Goal: Task Accomplishment & Management: Manage account settings

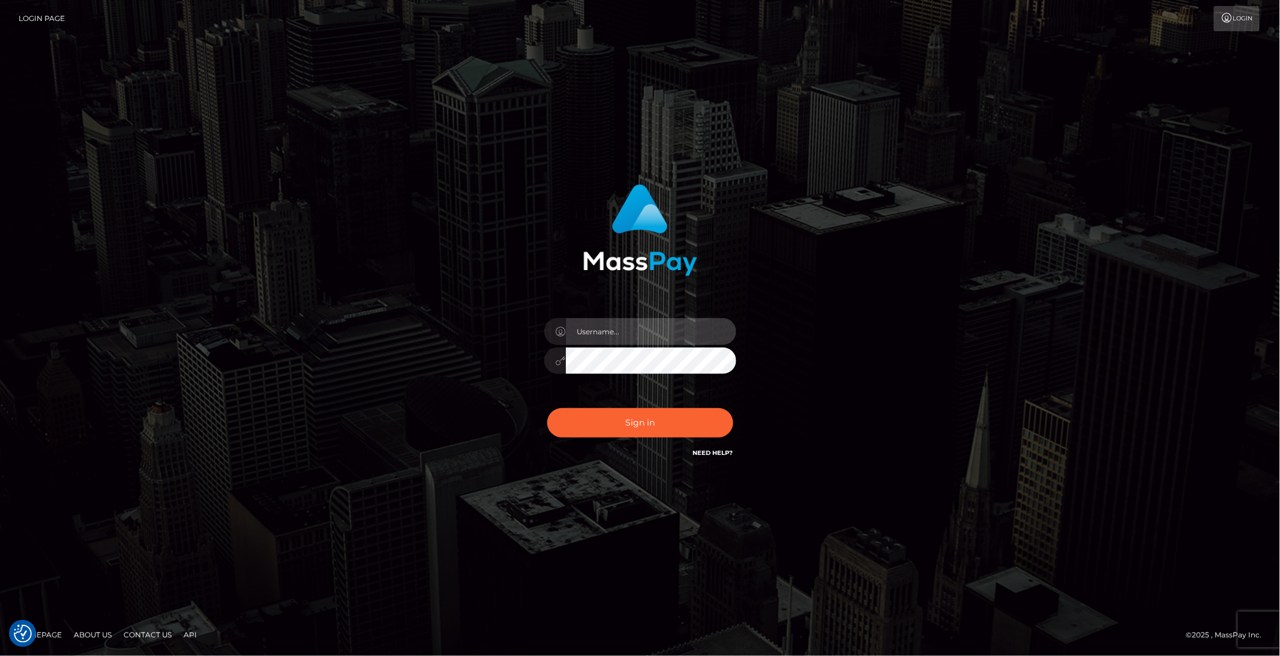
type input "brentg"
click at [575, 388] on div "brentg" at bounding box center [640, 355] width 210 height 92
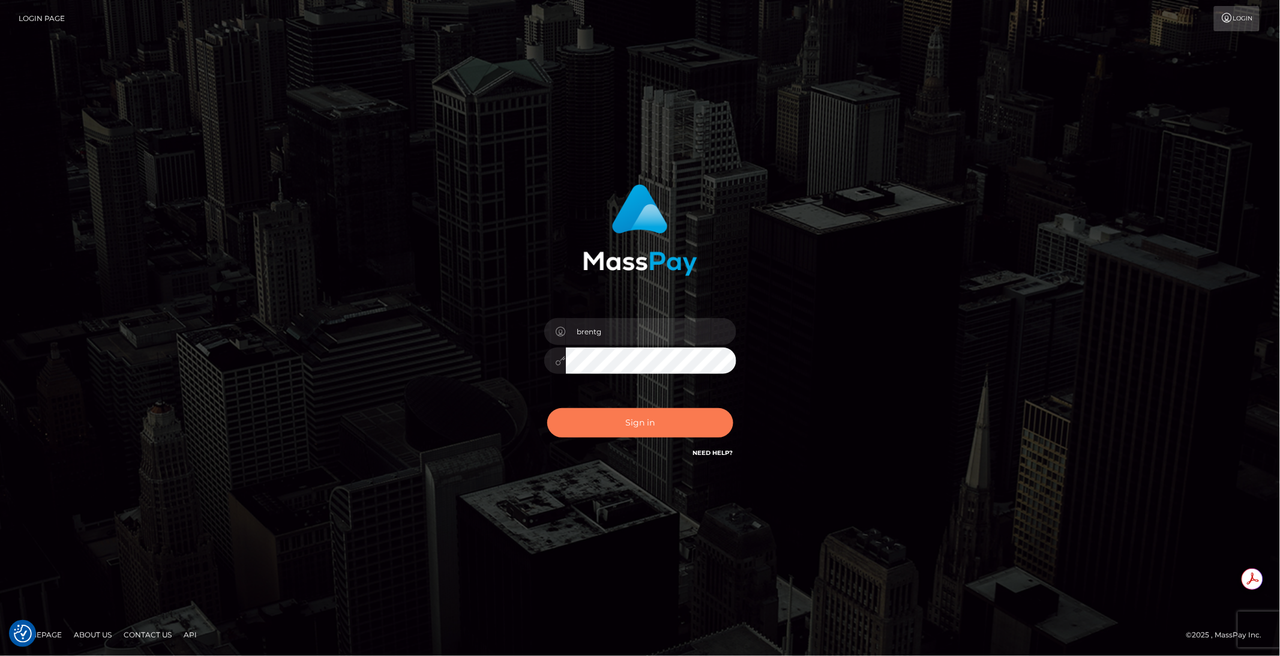
click at [613, 430] on button "Sign in" at bounding box center [640, 422] width 186 height 29
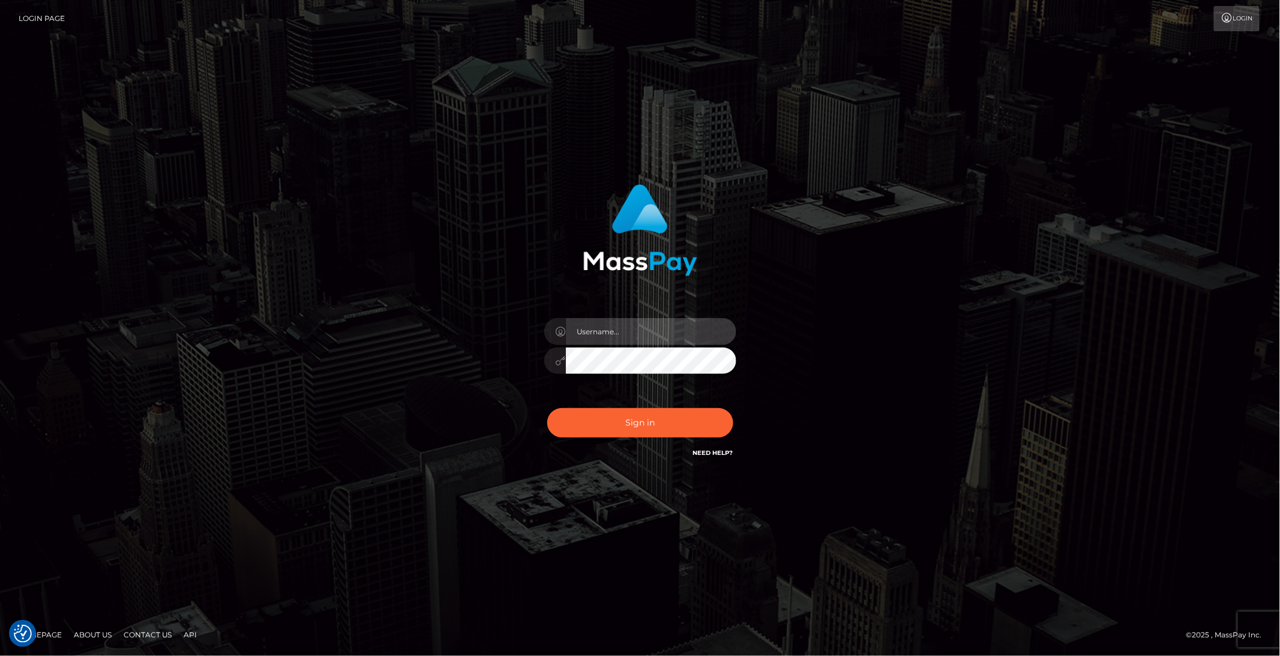
type input "brentg"
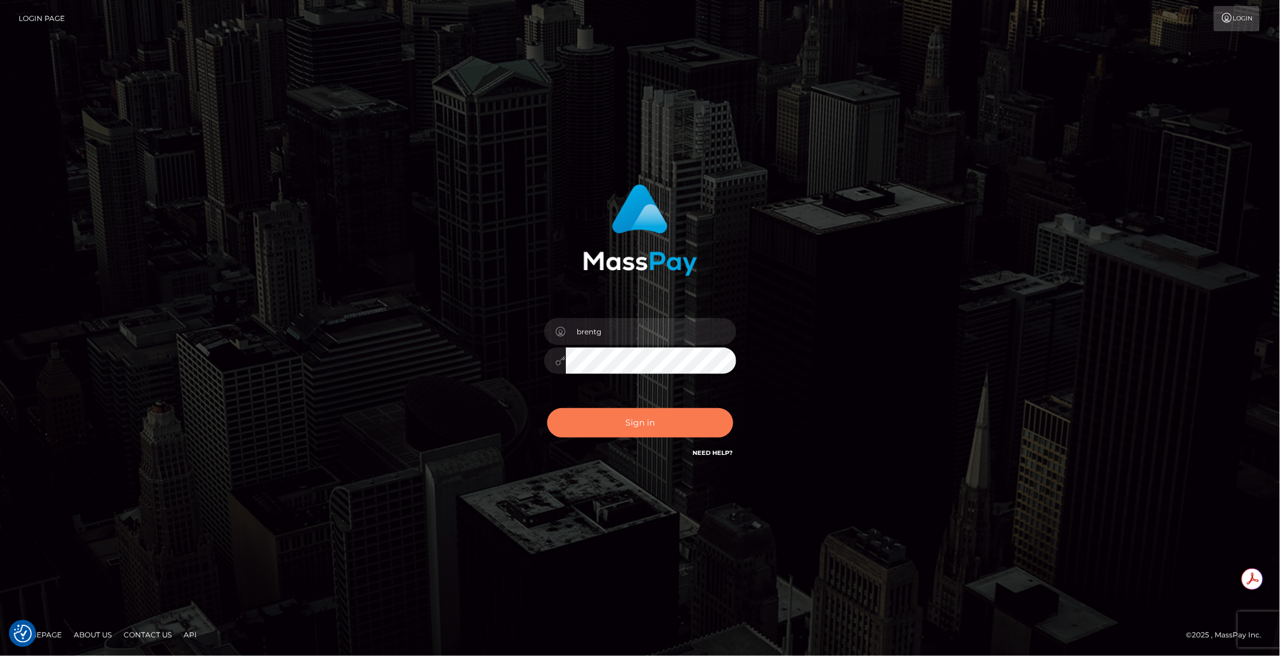
click at [647, 408] on button "Sign in" at bounding box center [640, 422] width 186 height 29
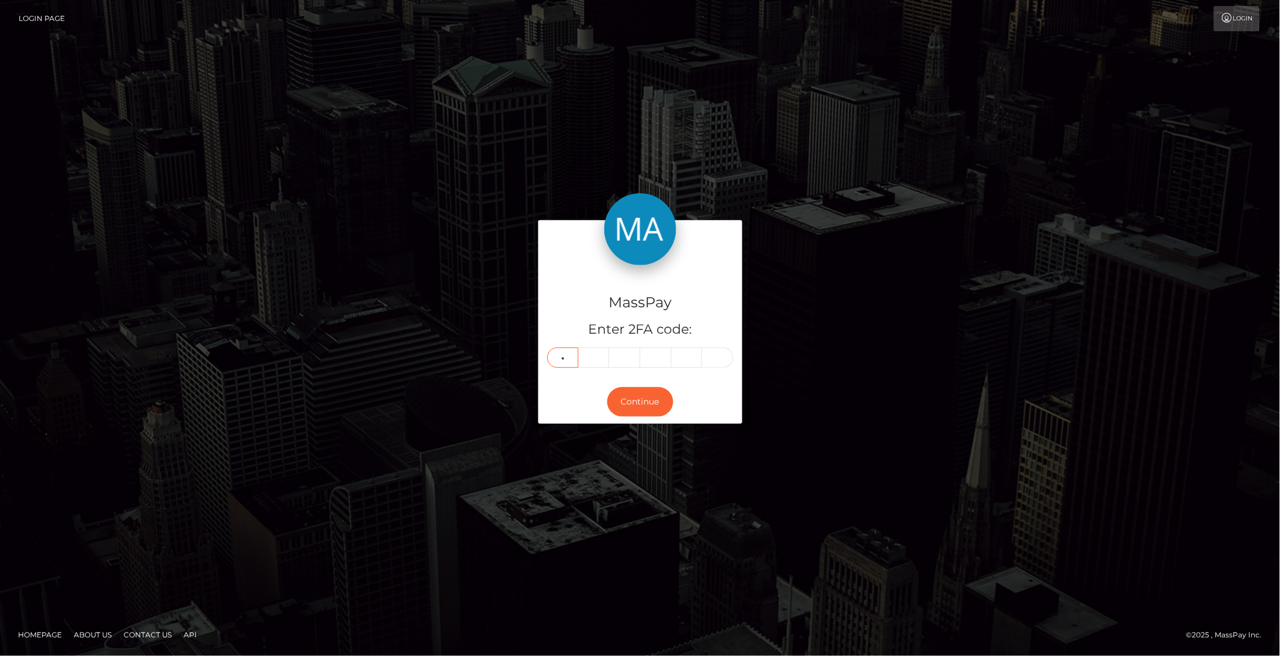
type input "4"
type input "9"
type input "5"
type input "6"
type input "8"
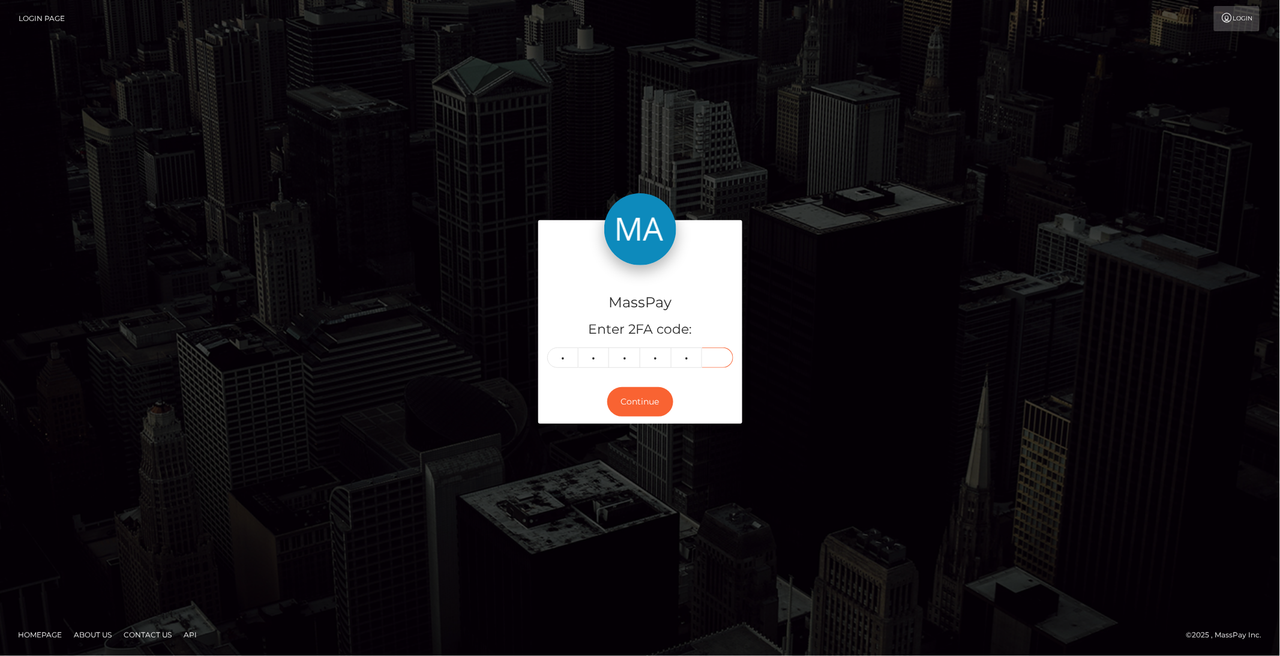
type input "9"
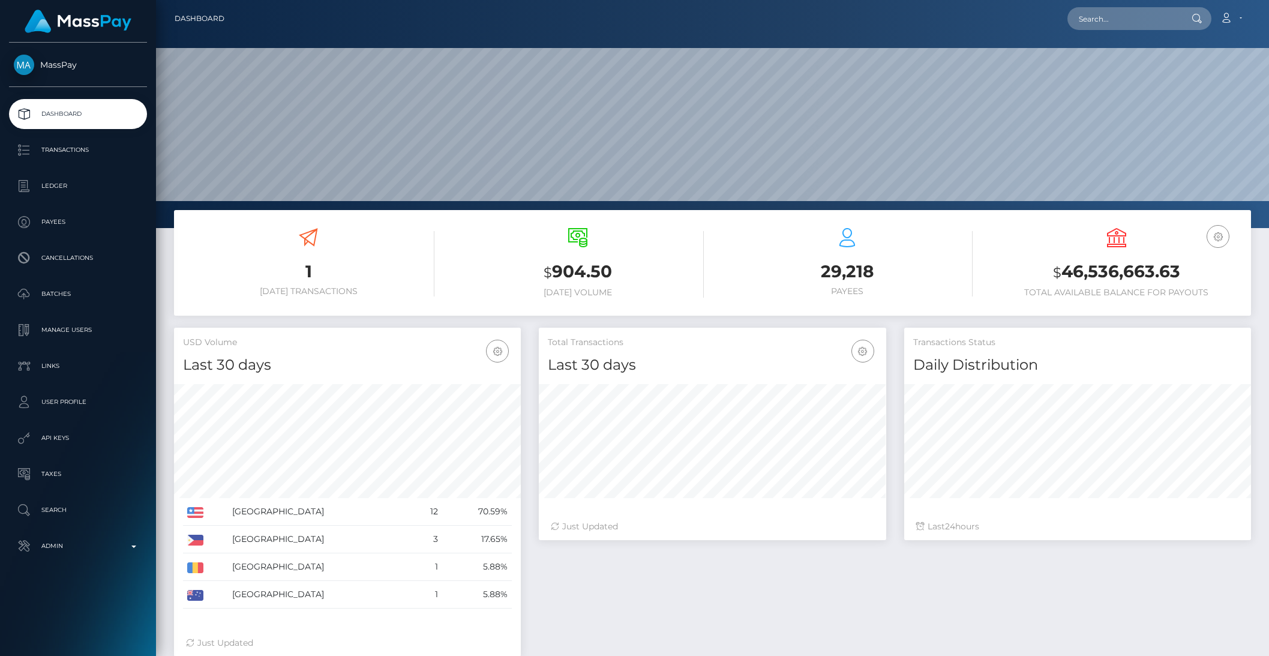
scroll to position [212, 346]
click at [1151, 14] on input "text" at bounding box center [1123, 18] width 113 height 23
paste input "17c8b34cb8284a0eb581a94af05e480f"
type input "17c8b34cb8284a0eb581a94af05e480f"
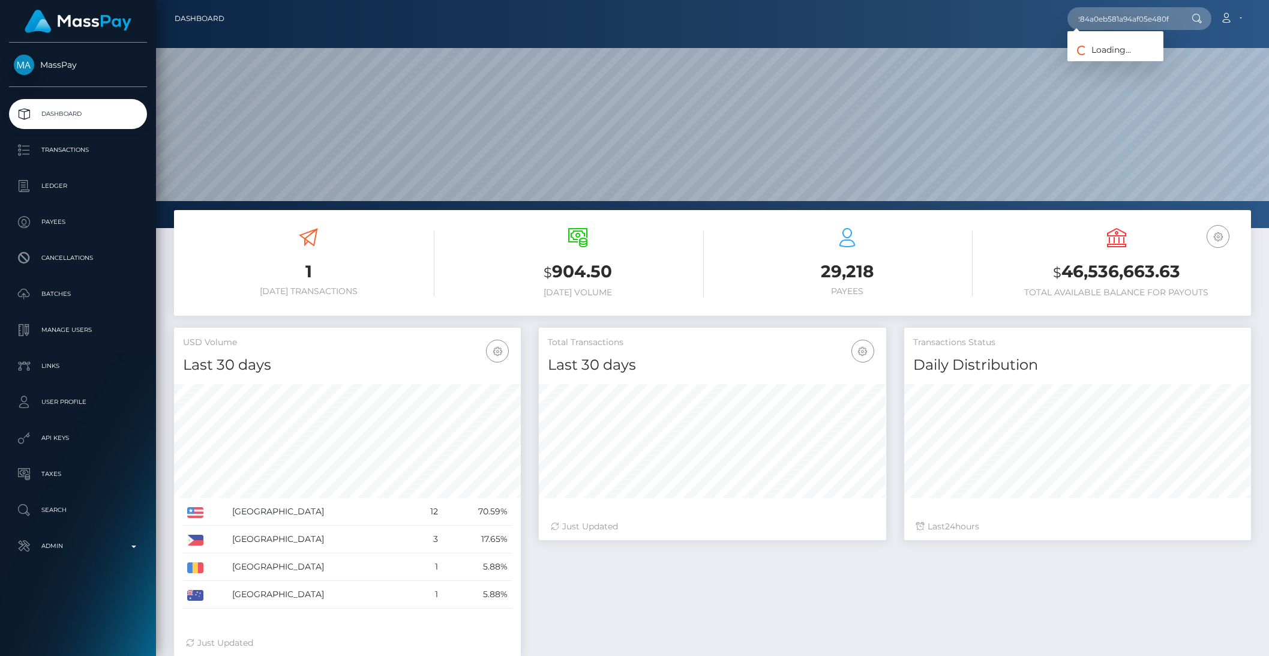
scroll to position [0, 0]
click at [1153, 60] on link "7973896 Canada Inc. (Whop Inc - )" at bounding box center [1143, 62] width 152 height 22
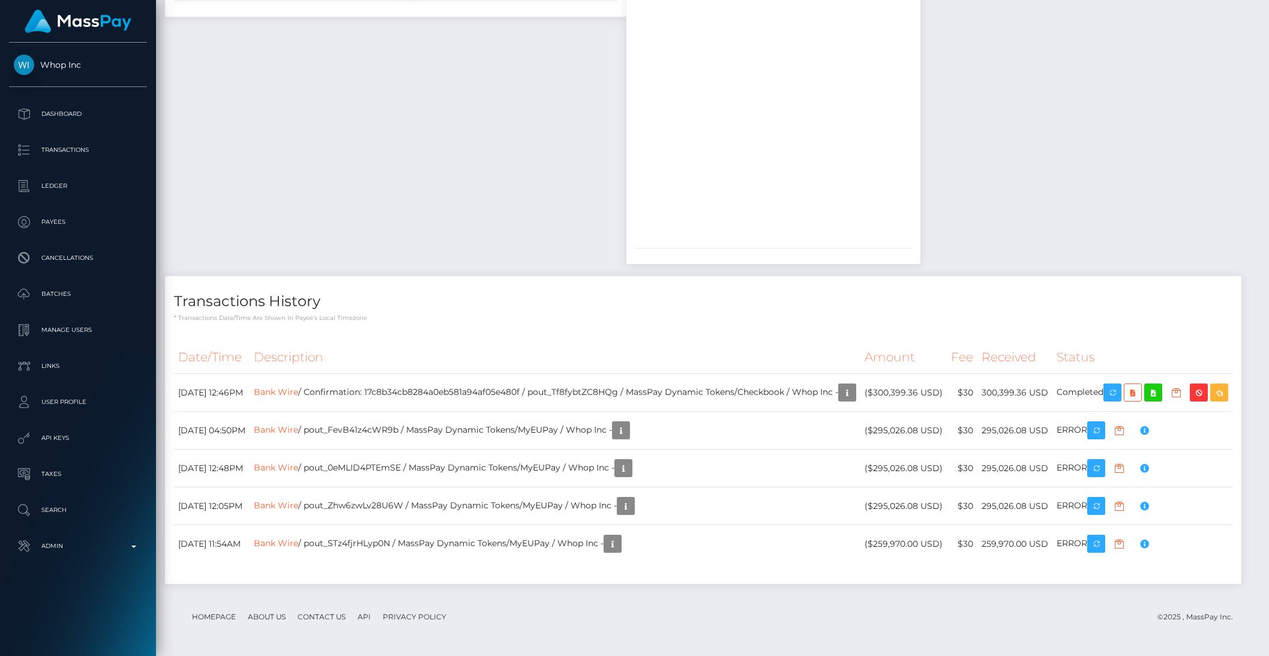
scroll to position [144, 346]
click at [121, 543] on p "Admin" at bounding box center [78, 546] width 128 height 18
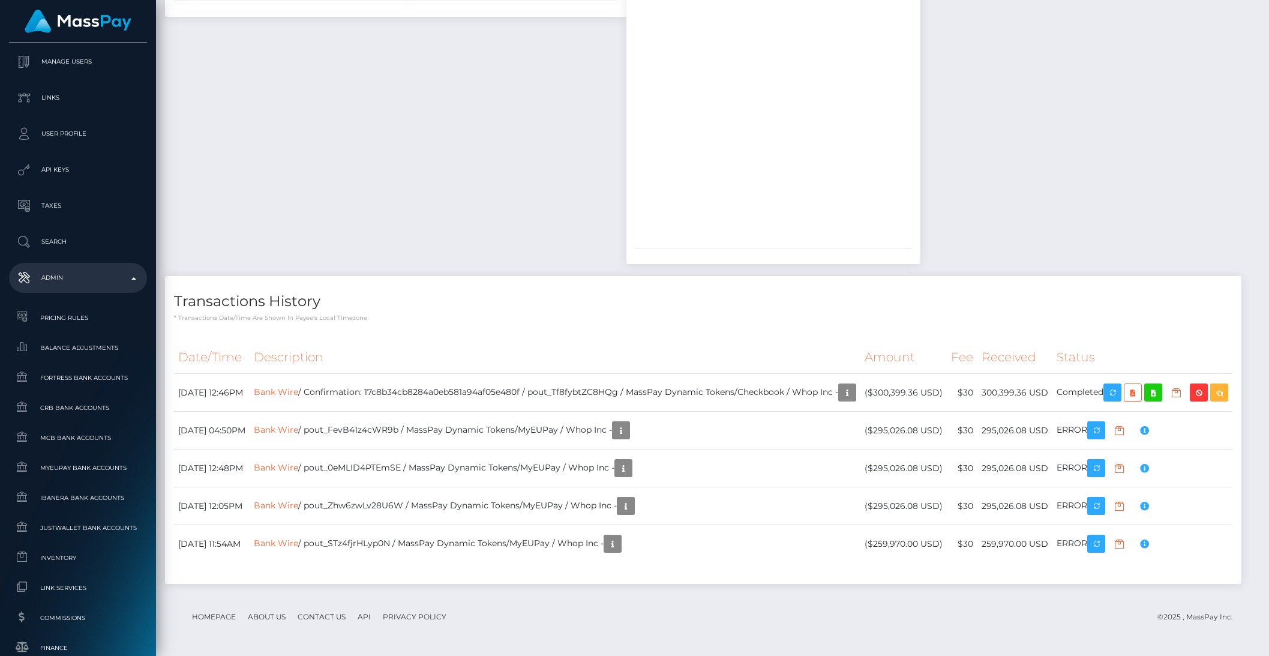
scroll to position [637, 0]
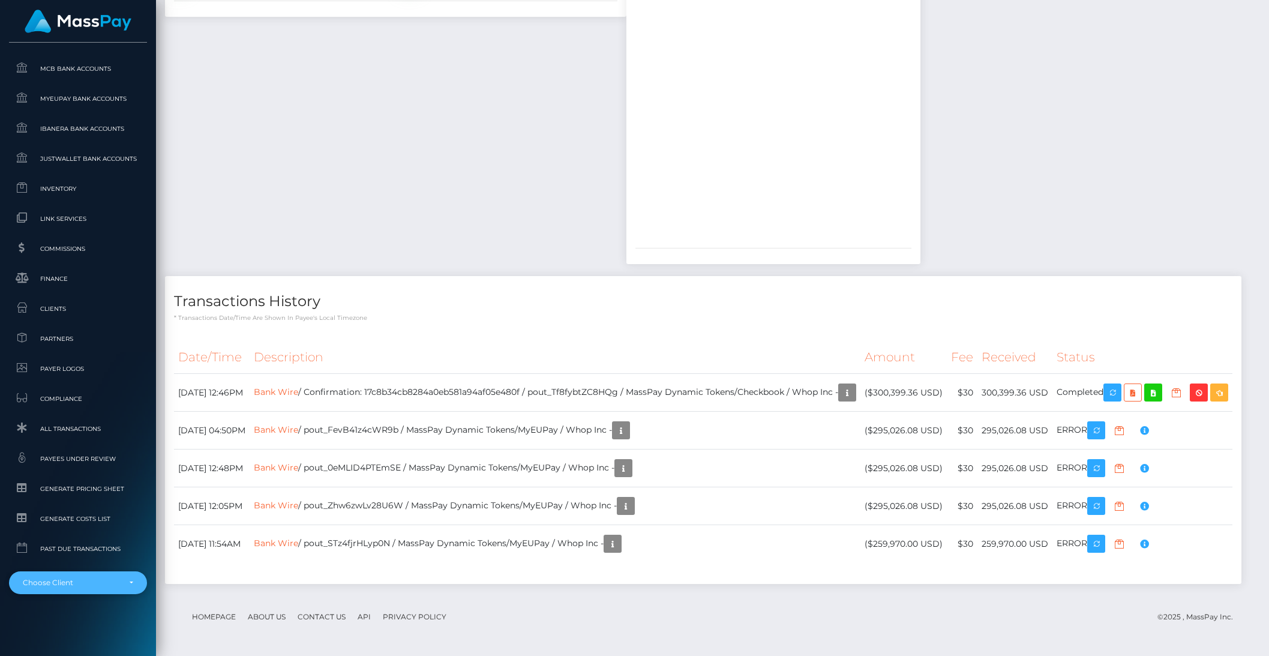
click at [83, 590] on div "Choose Client" at bounding box center [78, 582] width 138 height 23
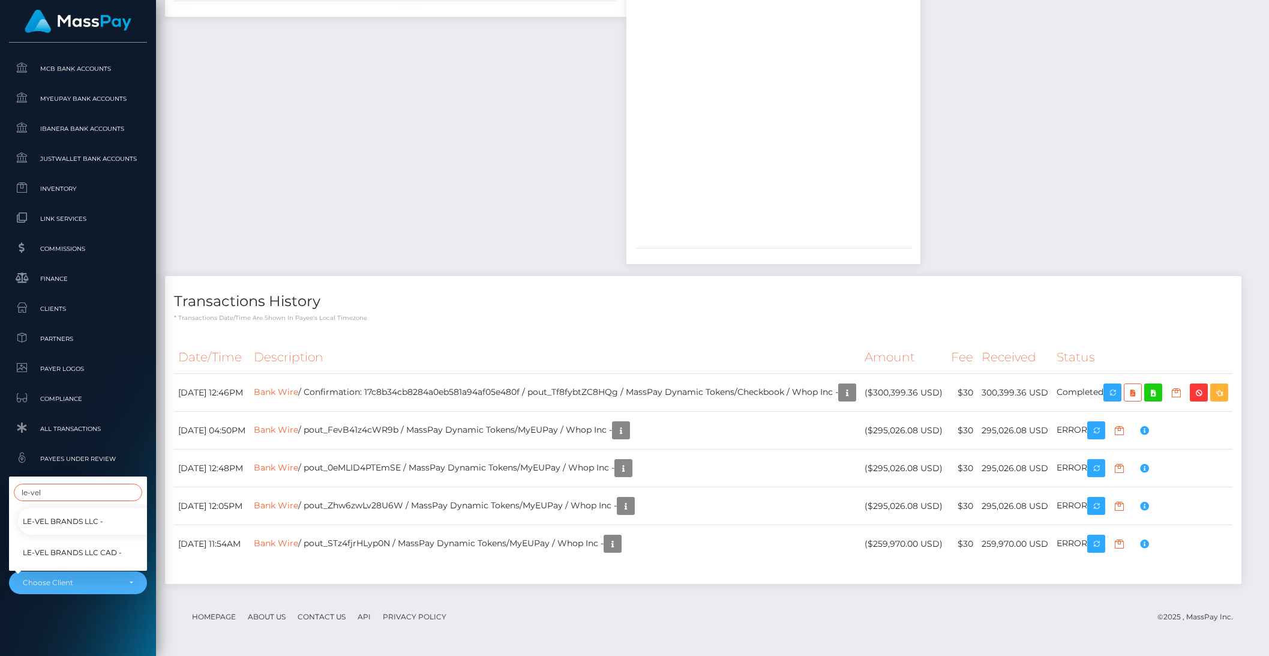
type input "le-vel"
click at [43, 545] on span "Le-Vel Brands LLC CAD -" at bounding box center [72, 553] width 99 height 16
select select "336"
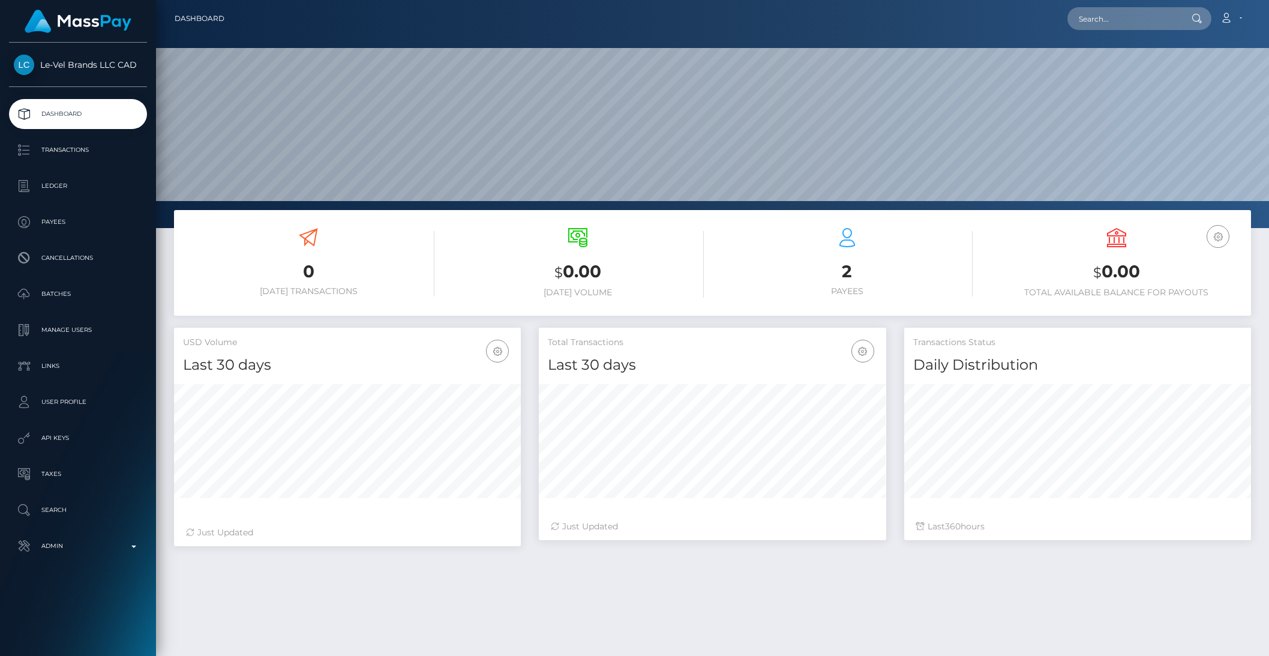
scroll to position [212, 346]
click at [1218, 236] on icon "button" at bounding box center [1218, 236] width 14 height 15
click at [1180, 282] on link "CAD Balance" at bounding box center [1182, 274] width 96 height 22
click at [56, 158] on p "Transactions" at bounding box center [78, 150] width 128 height 18
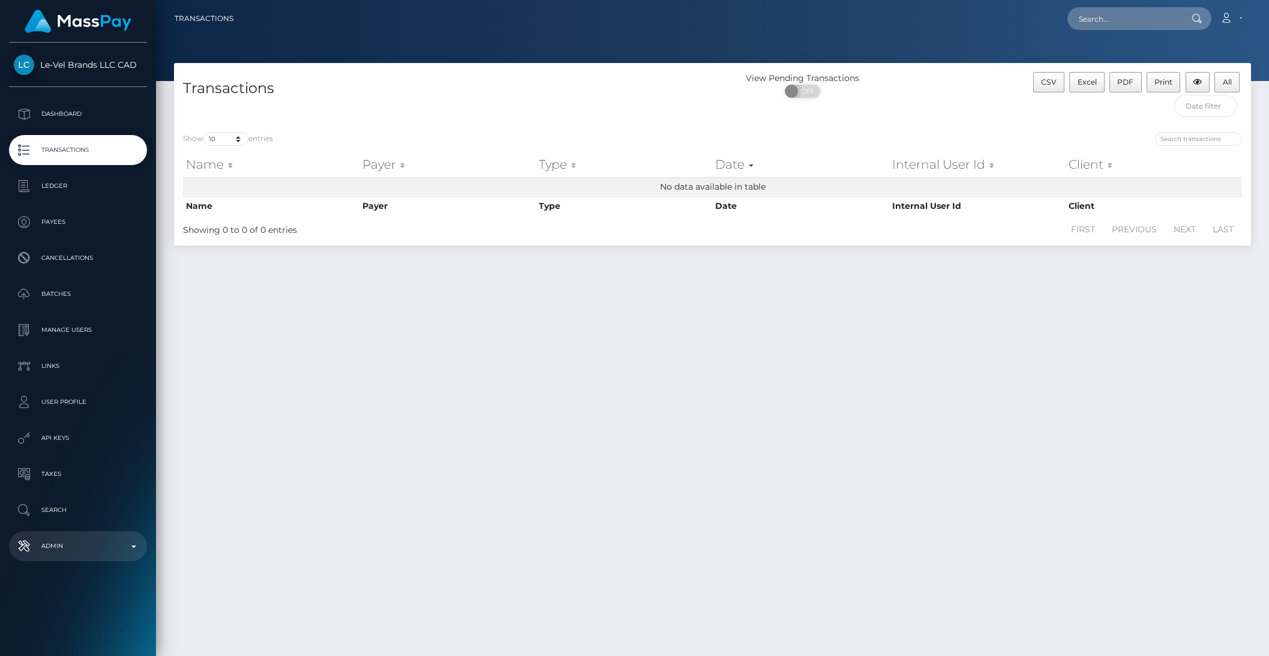
click at [117, 545] on p "Admin" at bounding box center [78, 546] width 128 height 18
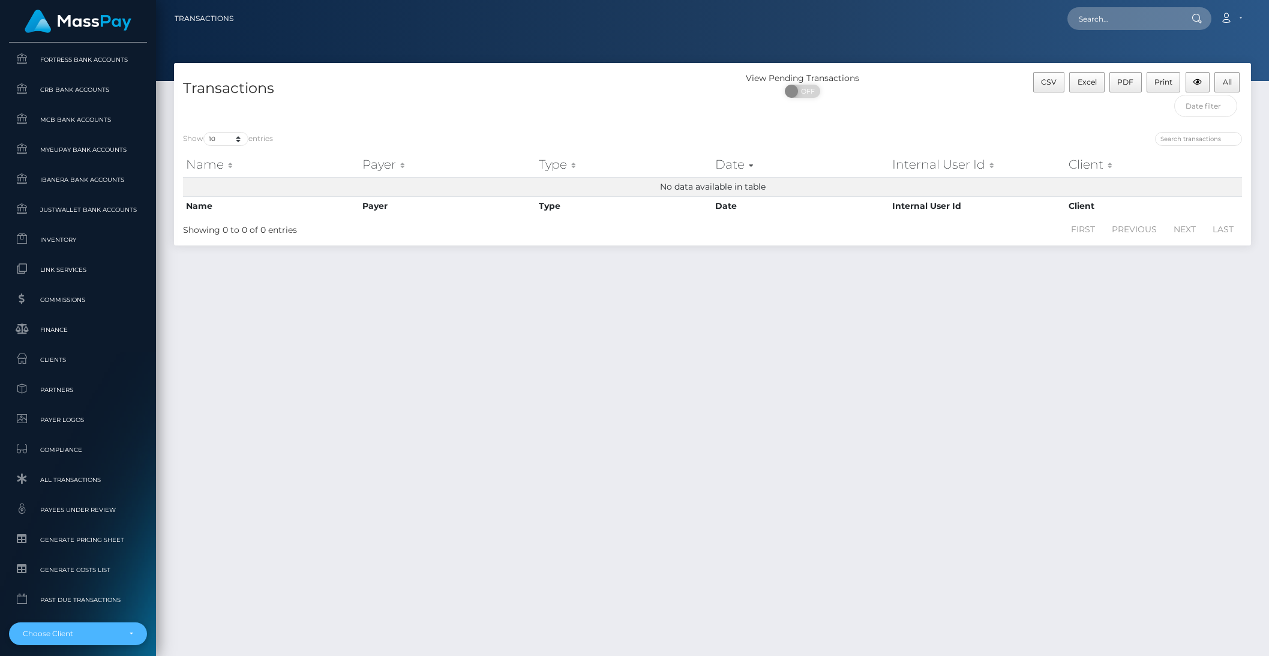
click at [61, 626] on div "Choose Client" at bounding box center [78, 633] width 138 height 23
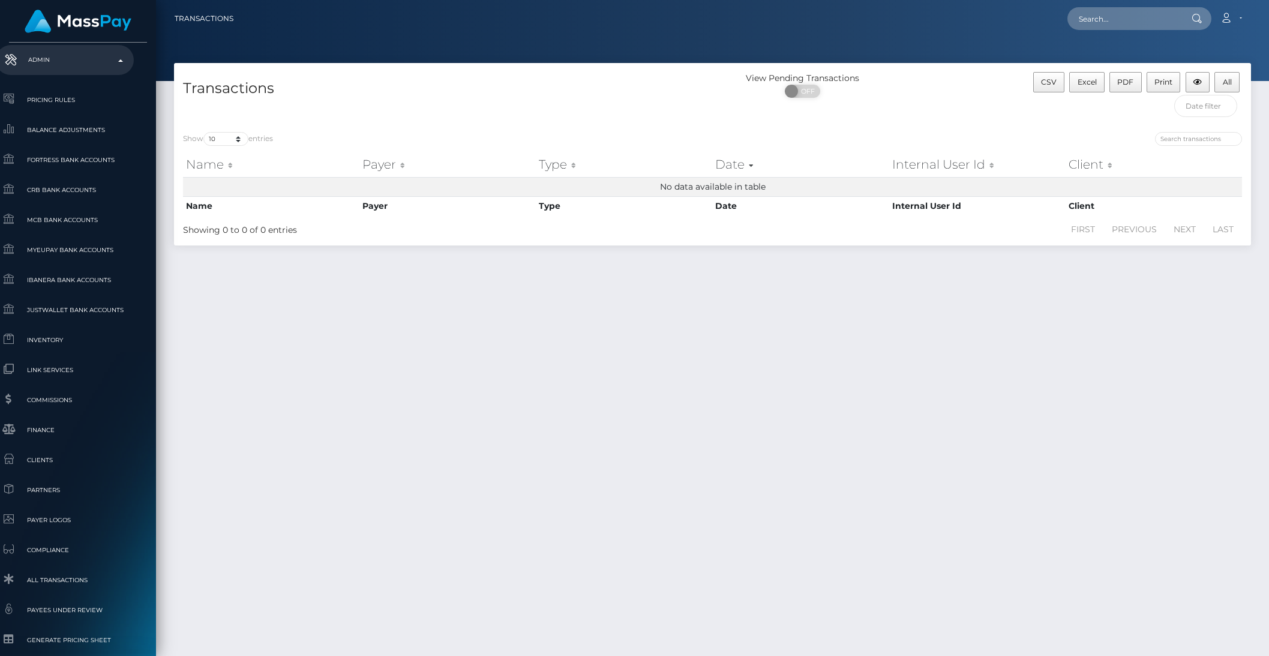
type input "mpw"
select select "263"
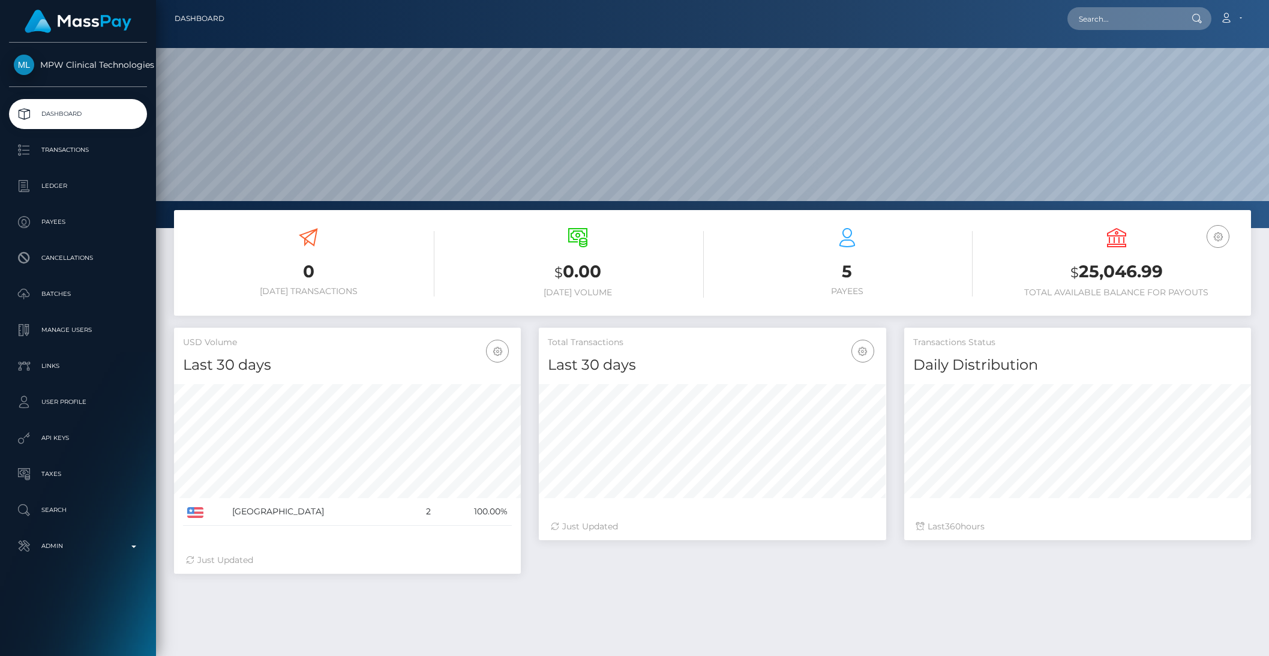
scroll to position [212, 346]
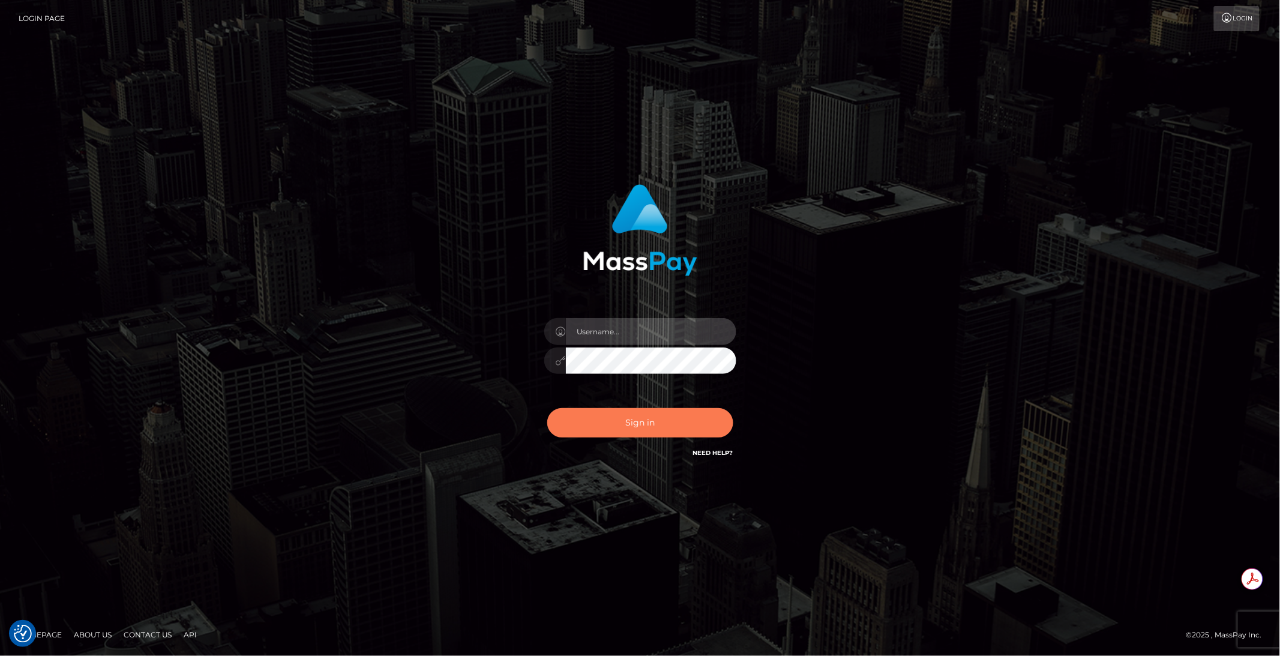
type input "brentg"
click at [622, 416] on button "Sign in" at bounding box center [640, 422] width 186 height 29
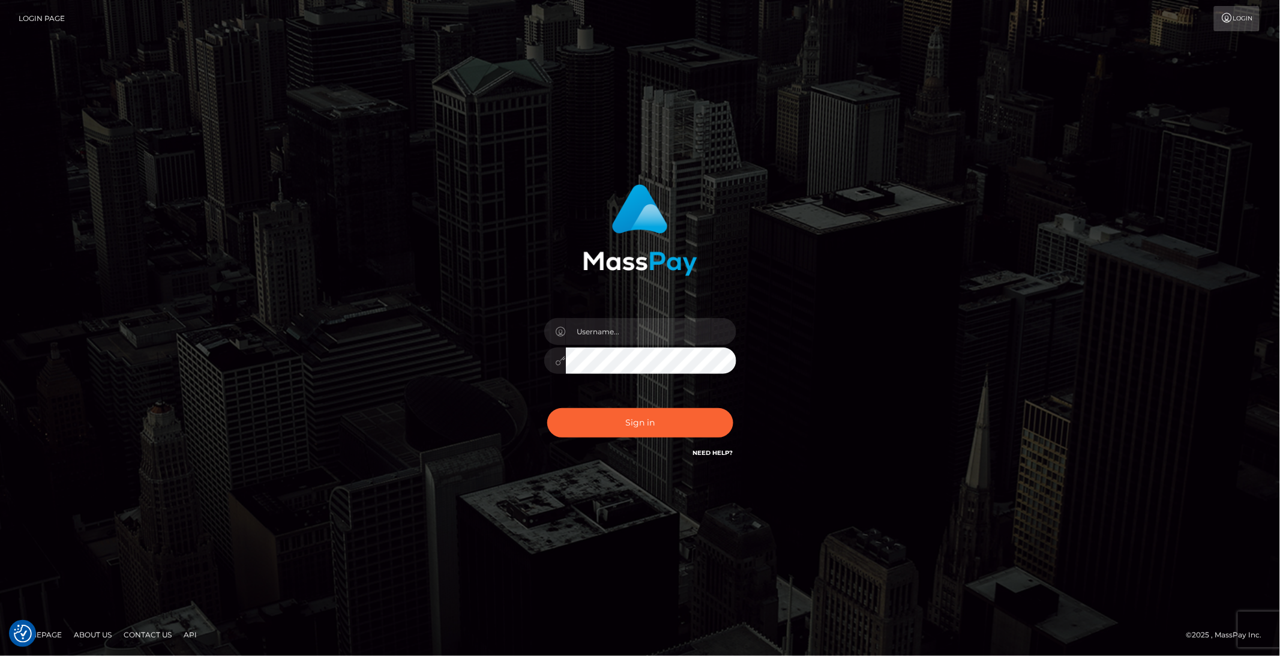
type input "brentg"
click at [575, 431] on button "Sign in" at bounding box center [640, 422] width 186 height 29
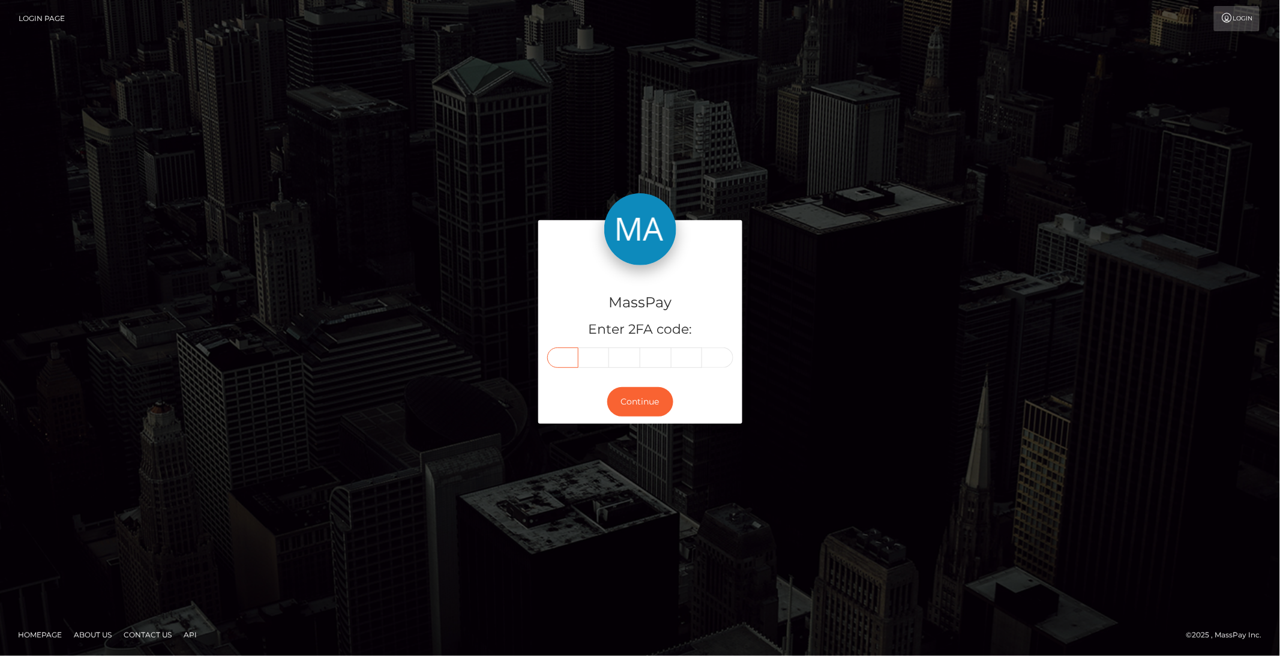
paste input "2"
type input "2"
type input "7"
type input "6"
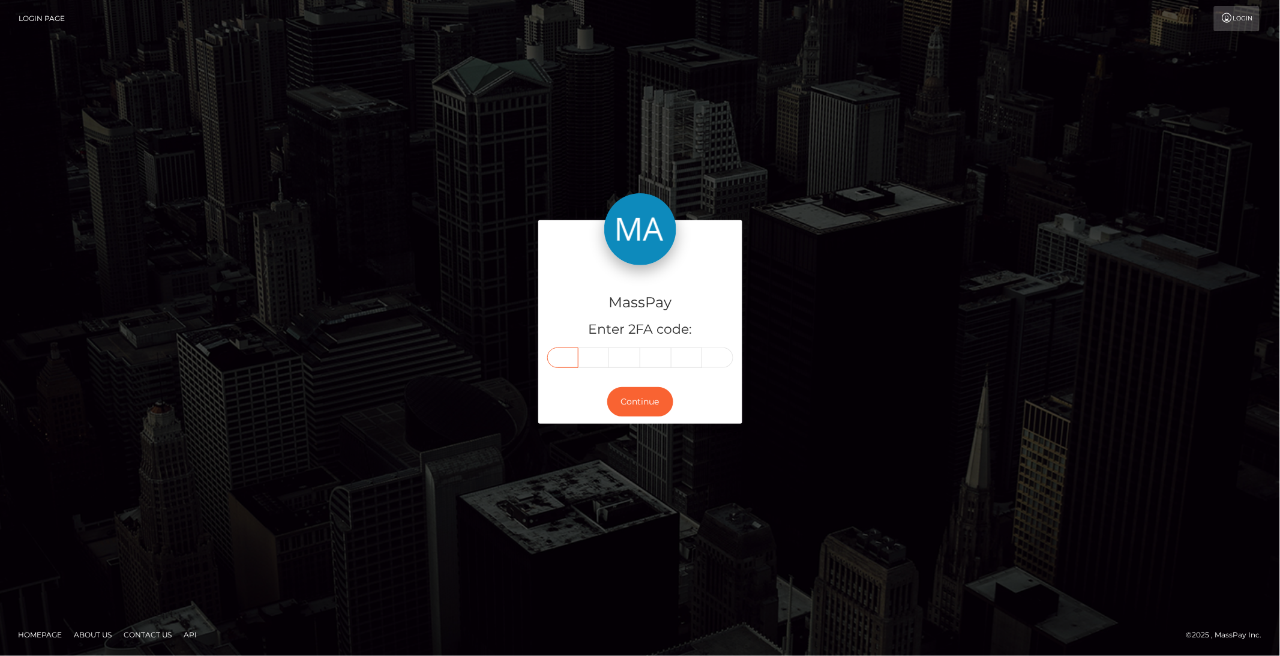
type input "7"
type input "0"
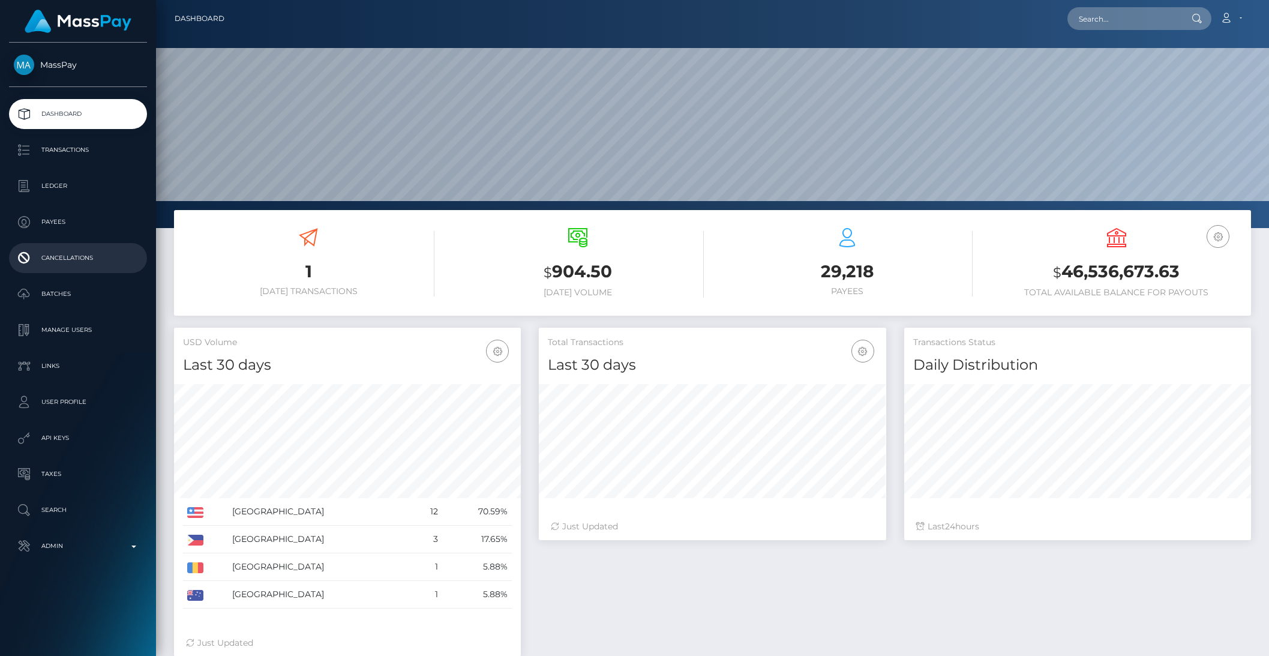
scroll to position [212, 346]
click at [70, 190] on p "Ledger" at bounding box center [78, 186] width 128 height 18
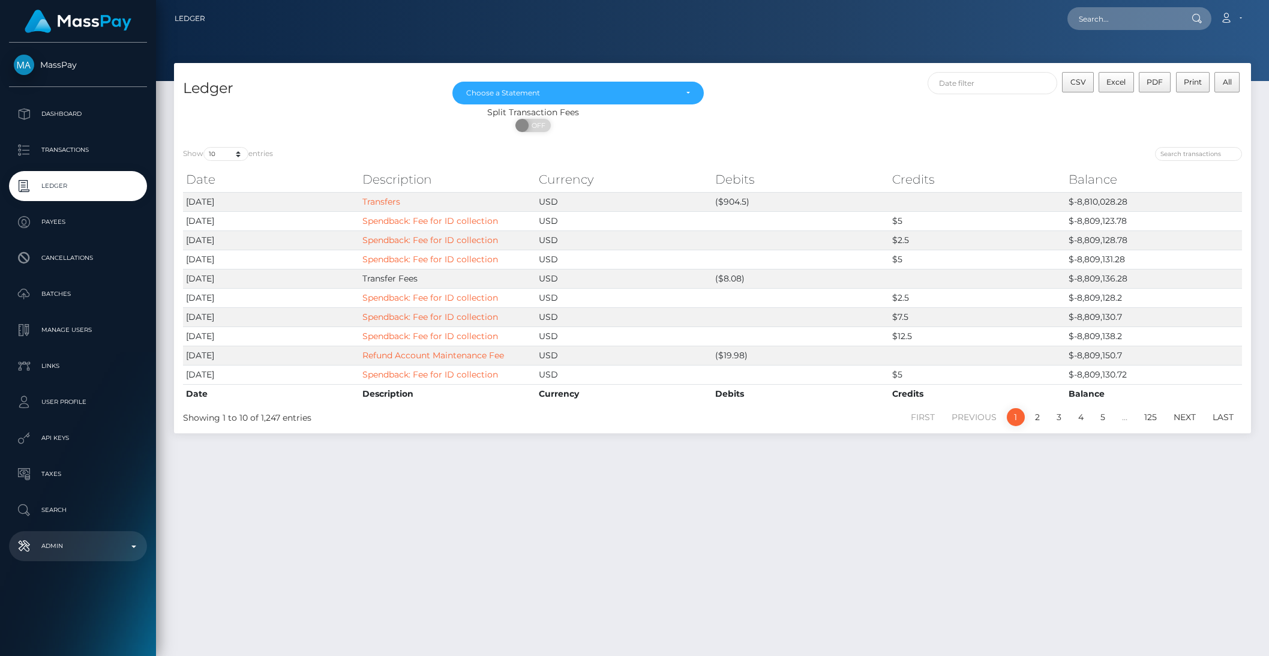
click at [124, 556] on link "Admin" at bounding box center [78, 546] width 138 height 30
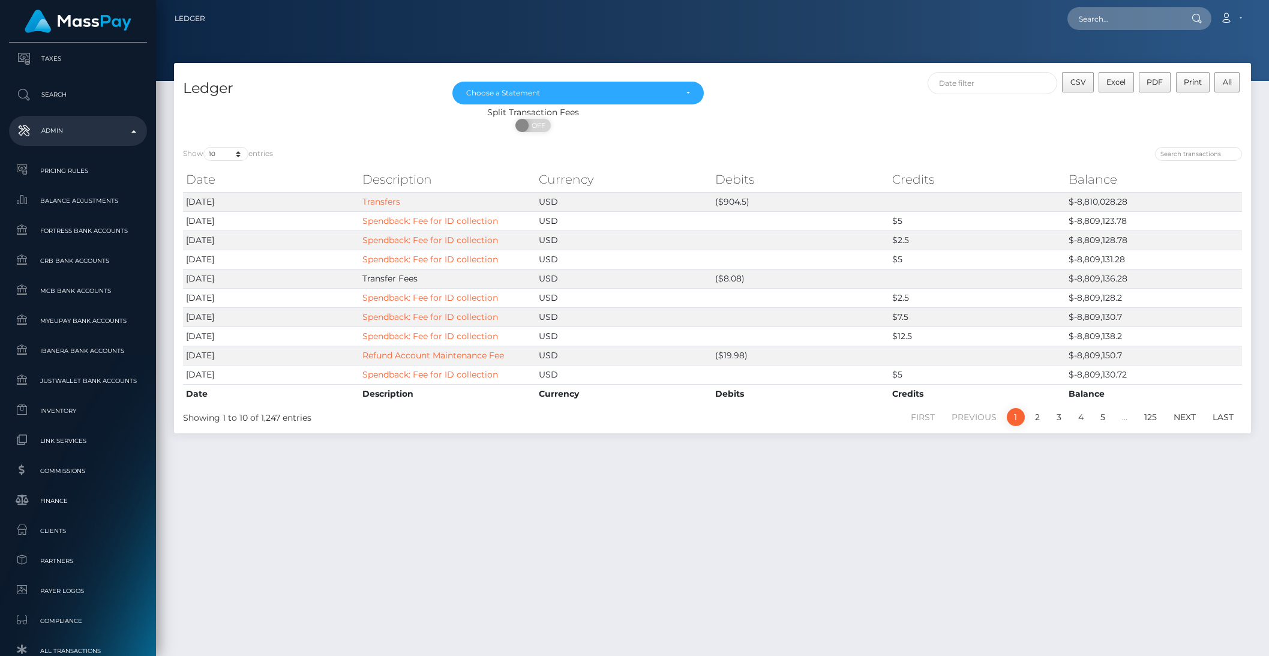
scroll to position [637, 0]
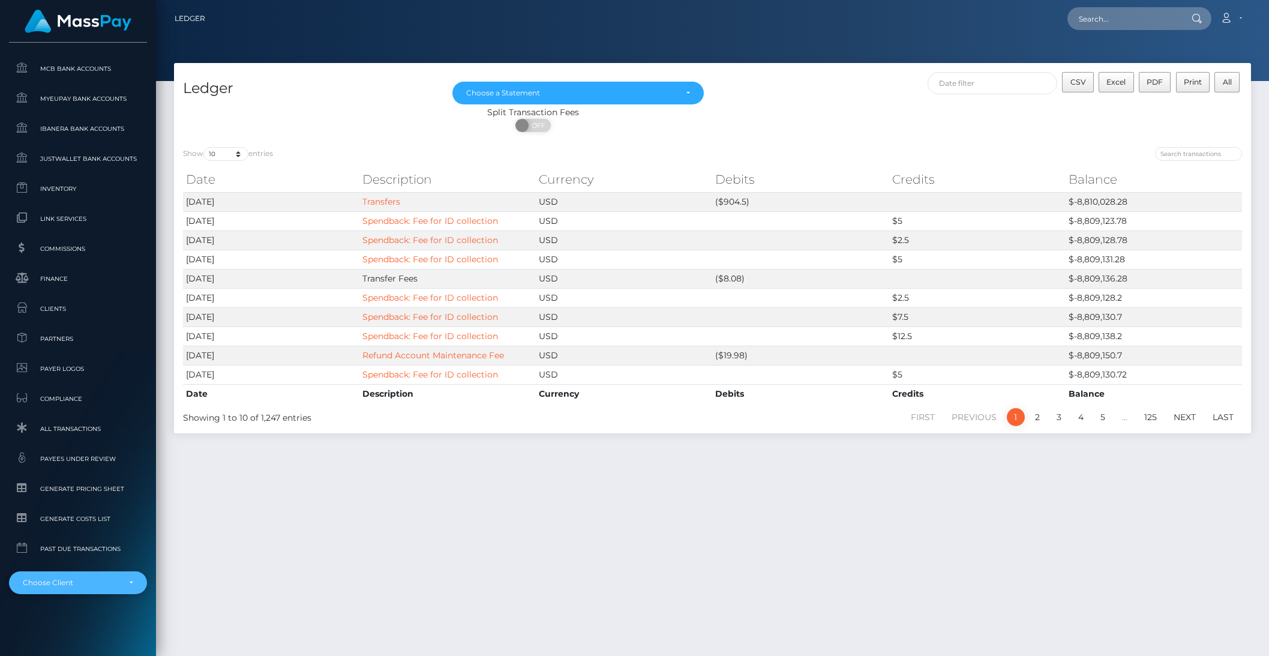
click at [125, 586] on div "Choose Client" at bounding box center [78, 582] width 138 height 23
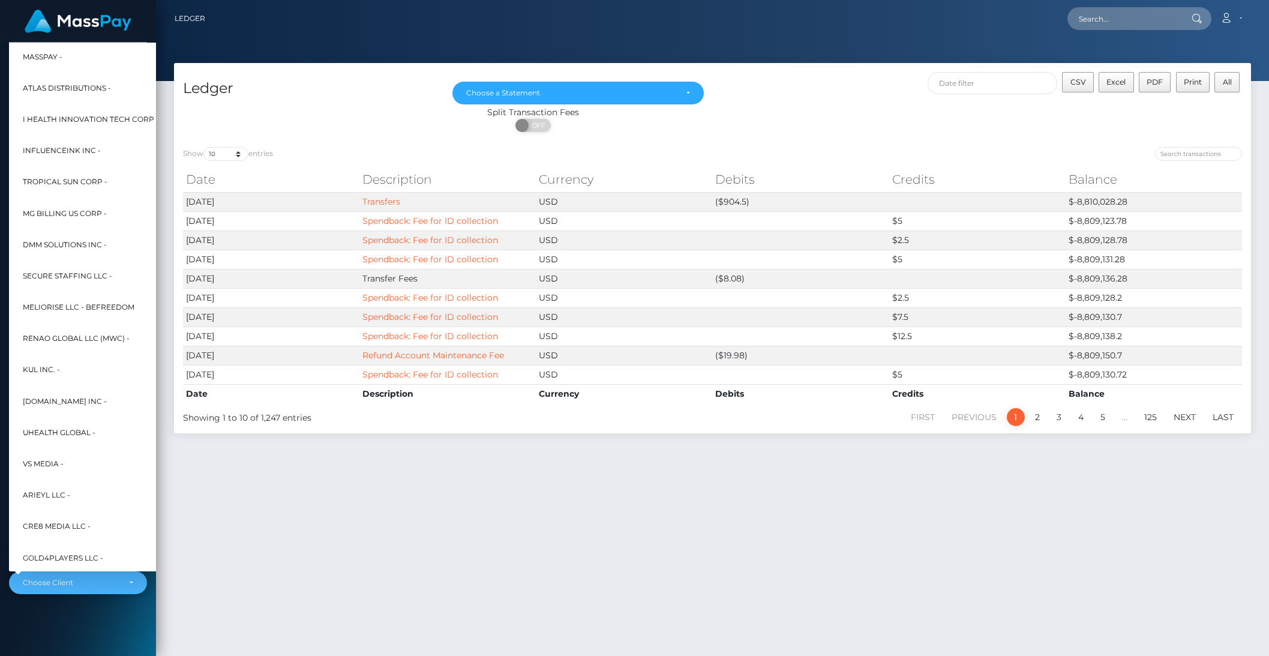
scroll to position [322, 13]
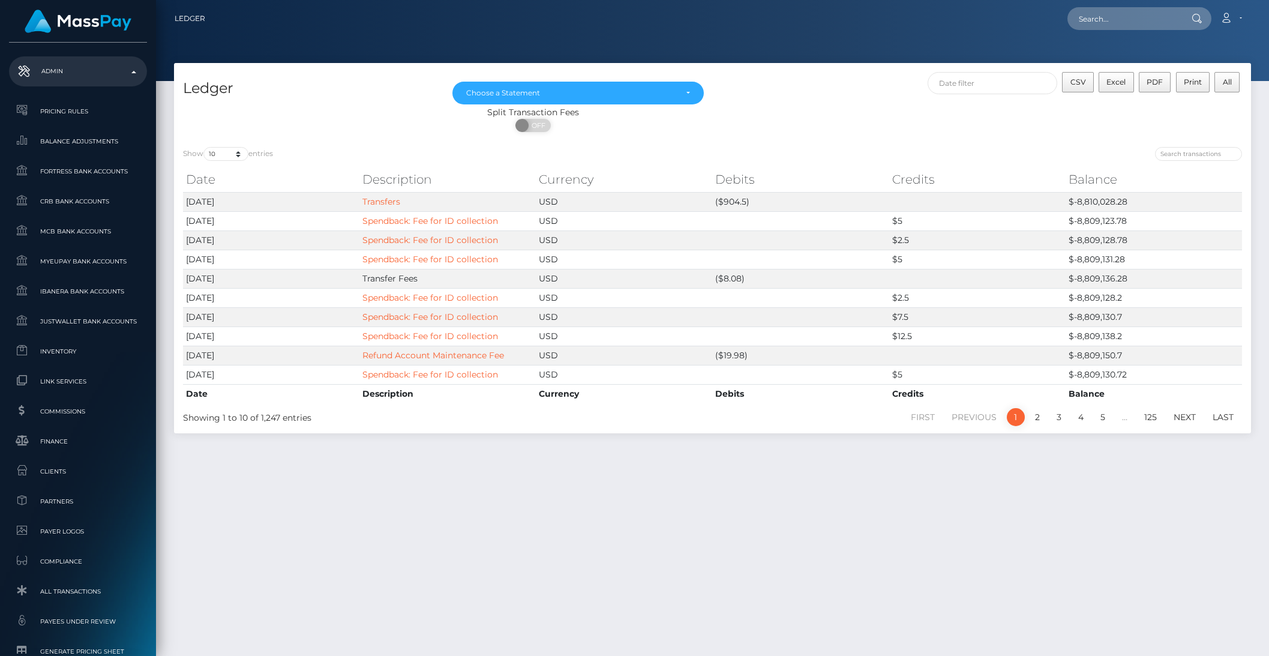
type input "nmi"
select select "328"
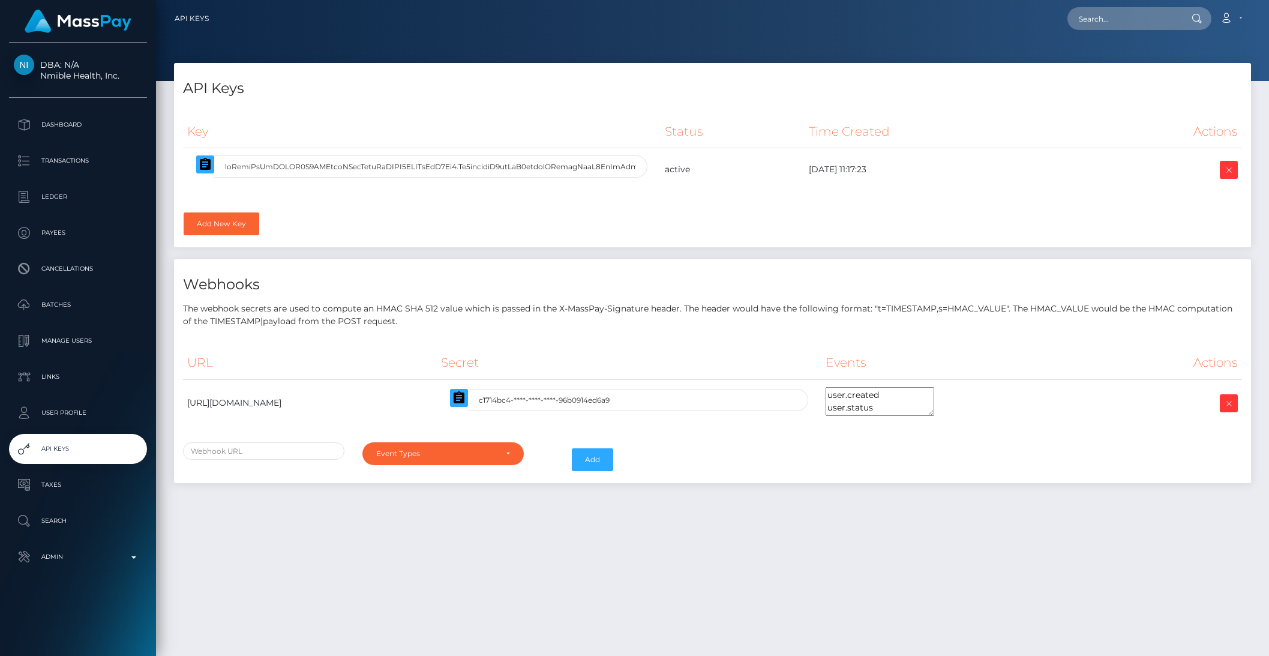
select select
click at [208, 170] on icon "button" at bounding box center [205, 164] width 14 height 14
click at [49, 238] on p "Payees" at bounding box center [78, 233] width 128 height 18
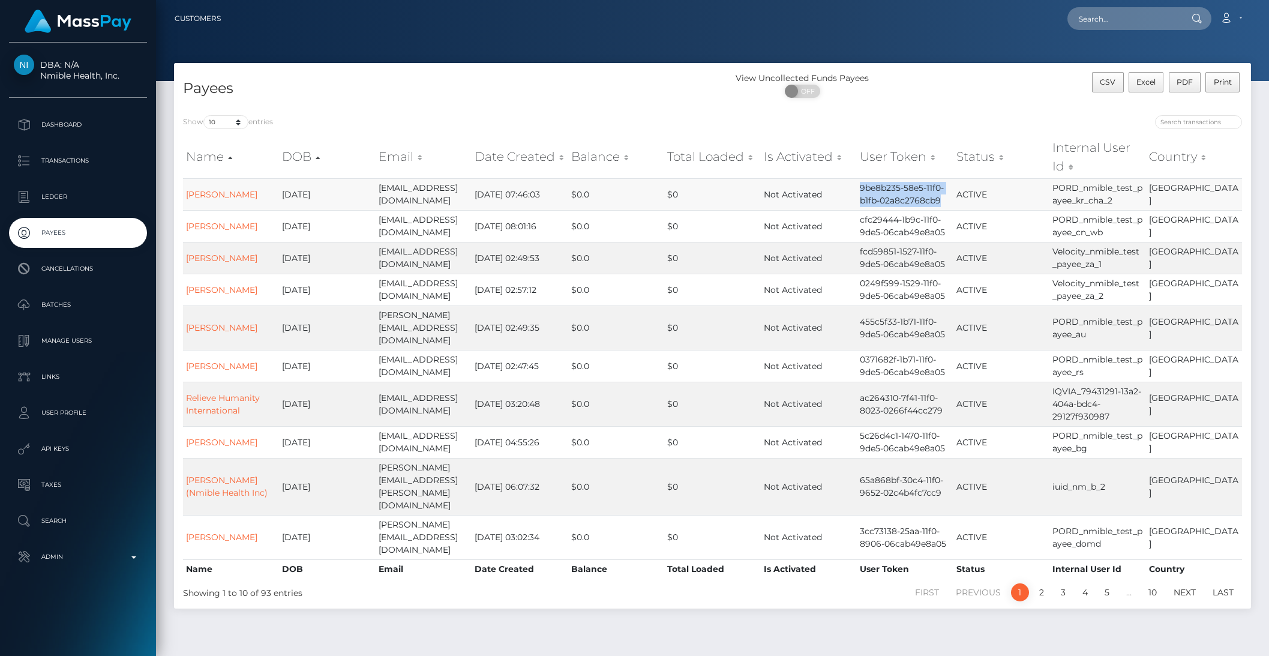
drag, startPoint x: 860, startPoint y: 188, endPoint x: 941, endPoint y: 200, distance: 82.0
click at [941, 200] on td "9be8b235-58e5-11f0-b1fb-02a8c2768cb9" at bounding box center [905, 194] width 96 height 32
copy td "9be8b235-58e5-11f0-b1fb-02a8c2768cb9"
drag, startPoint x: 860, startPoint y: 386, endPoint x: 939, endPoint y: 407, distance: 81.9
click at [939, 407] on td "ac264310-7f41-11f0-8023-0266f44cc279" at bounding box center [905, 404] width 96 height 44
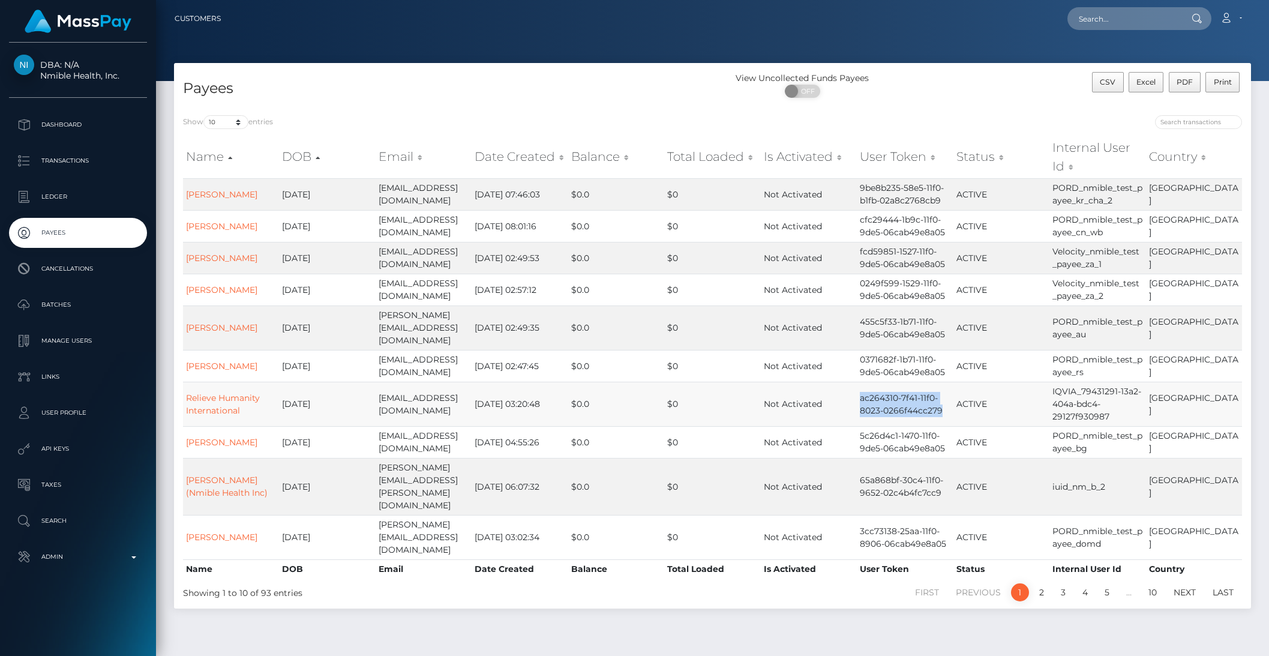
copy td "ac264310-7f41-11f0-8023-0266f44cc279"
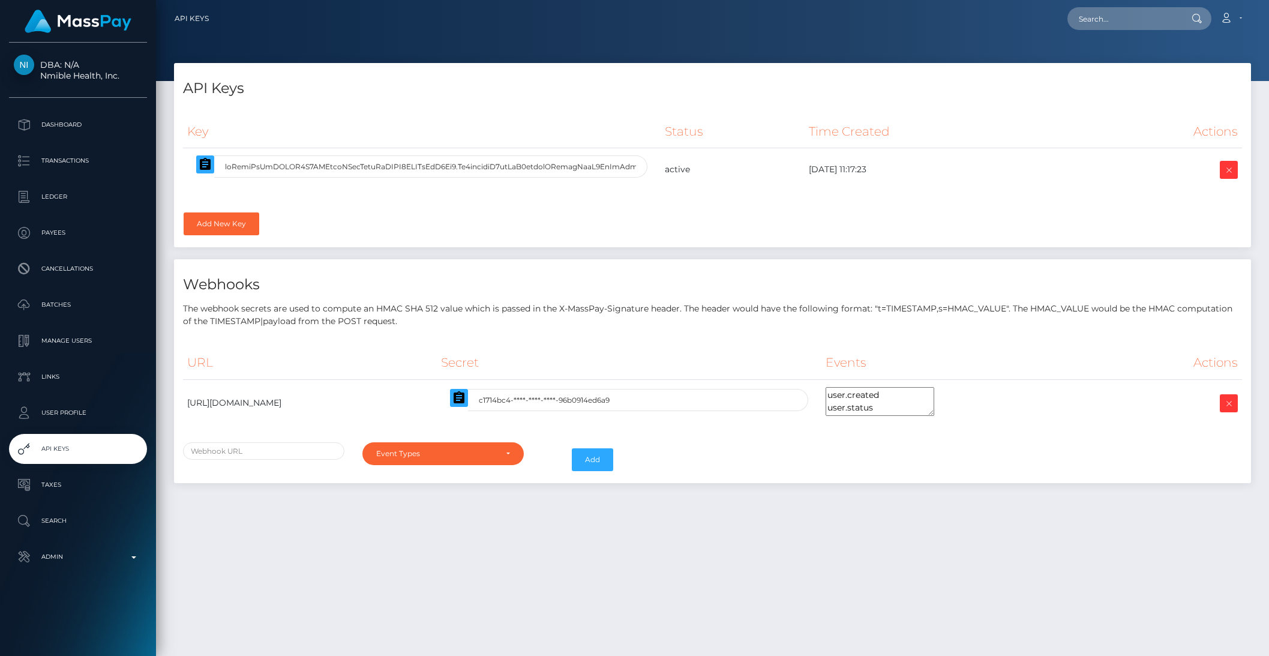
select select
click at [204, 173] on button "button" at bounding box center [205, 164] width 18 height 18
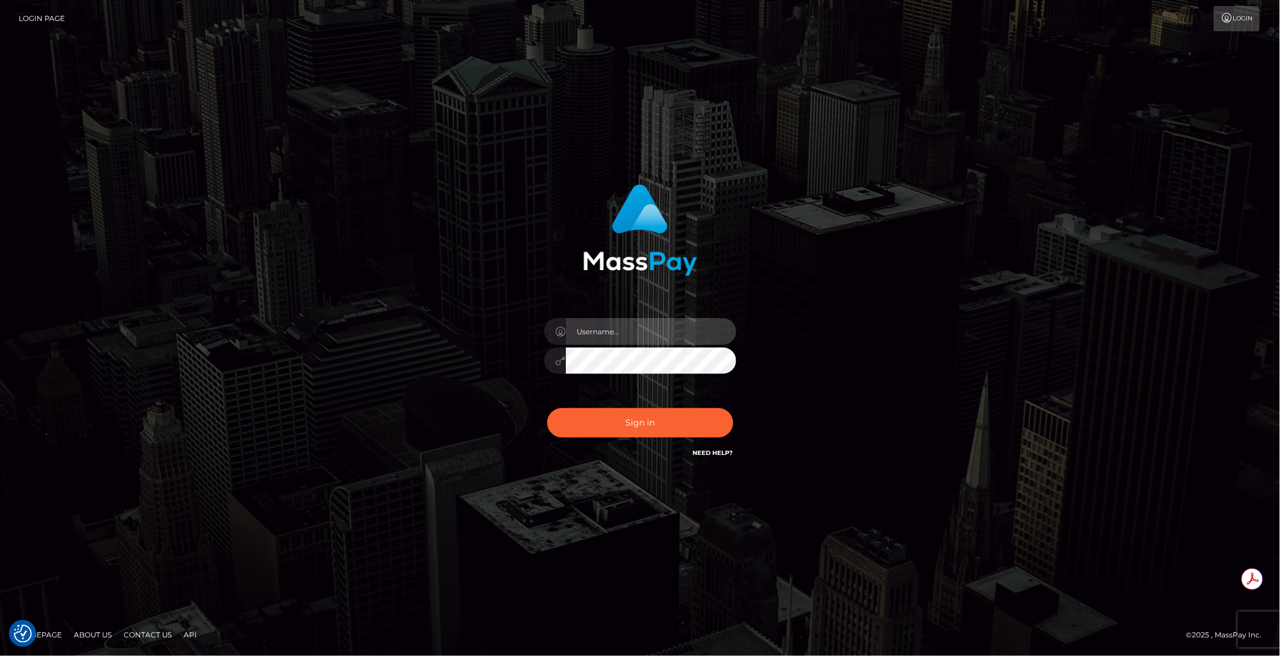
type input "brentg"
click at [610, 413] on button "Sign in" at bounding box center [640, 422] width 186 height 29
type input "brentg"
click at [622, 418] on button "Sign in" at bounding box center [640, 422] width 186 height 29
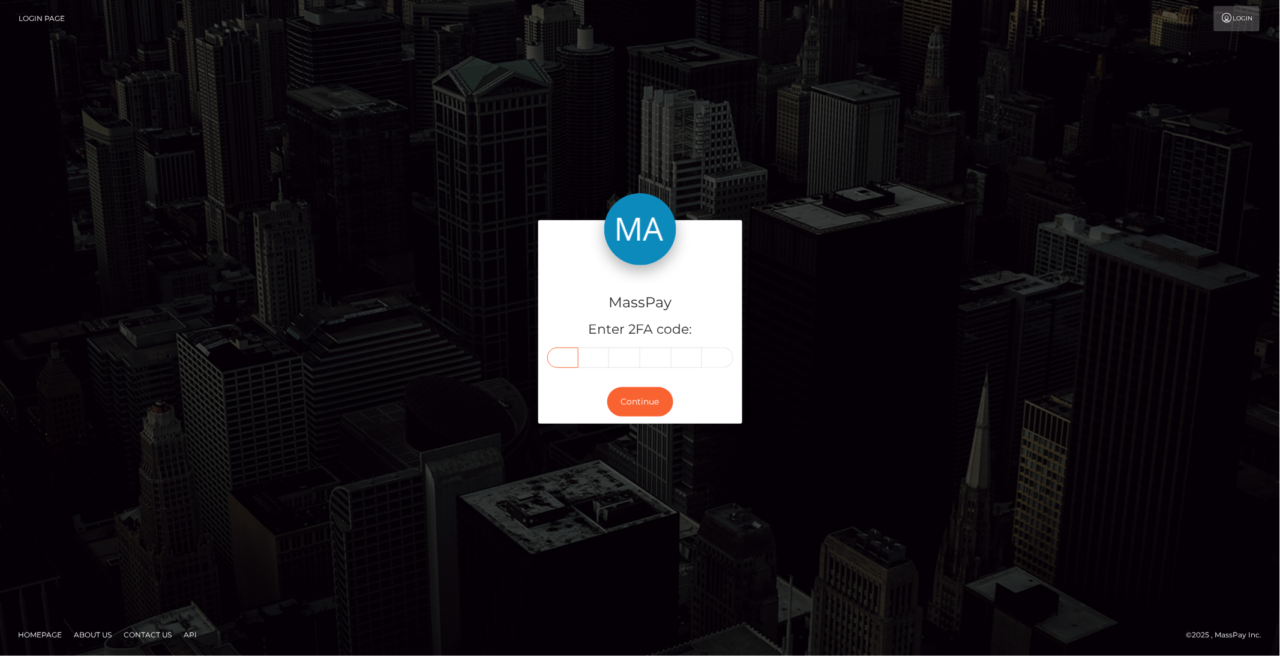
paste input "3"
type input "3"
type input "9"
type input "1"
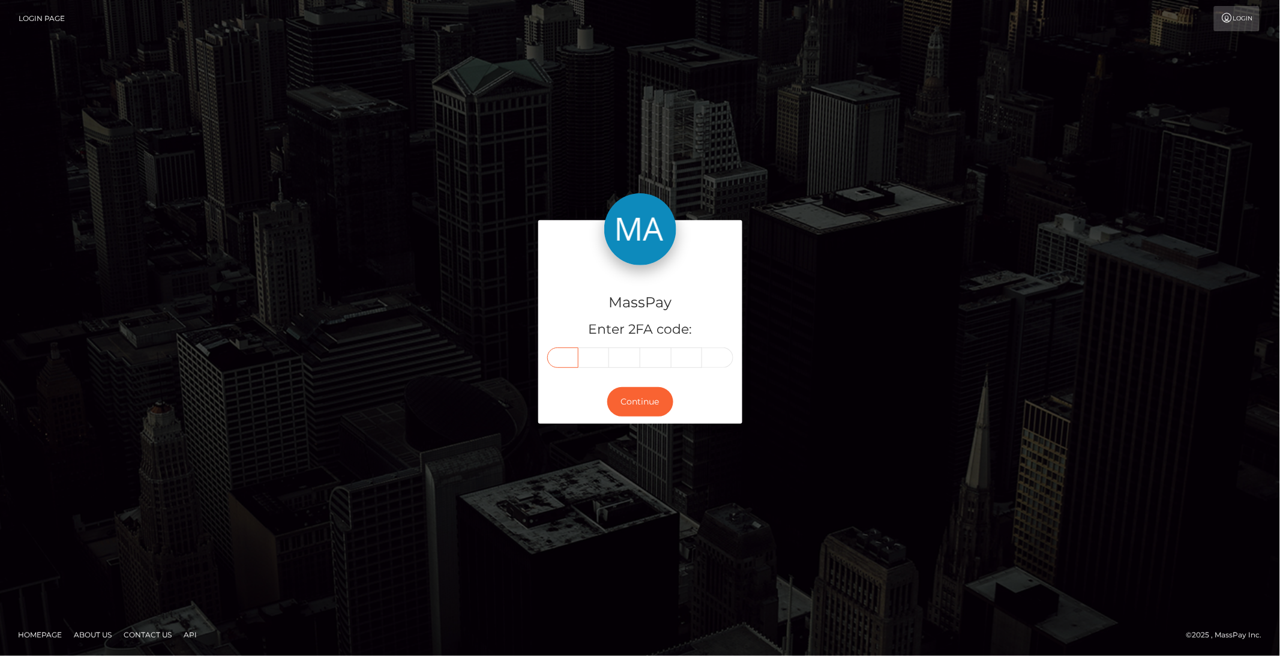
type input "4"
type input "7"
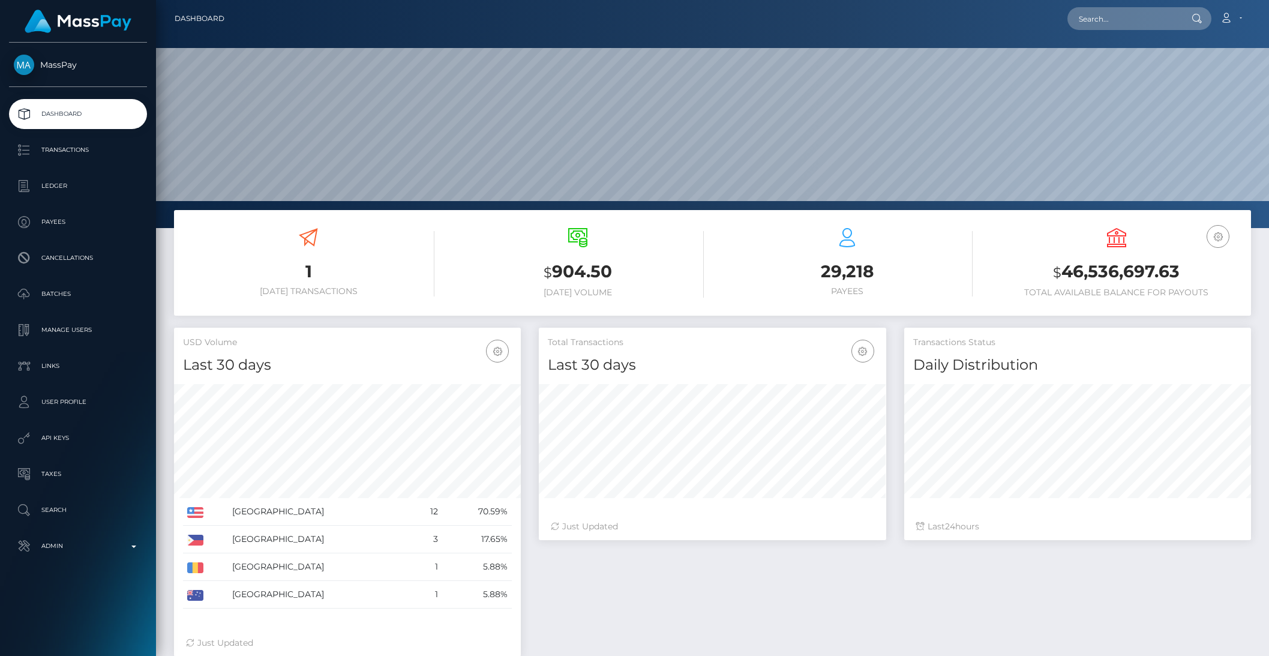
scroll to position [212, 346]
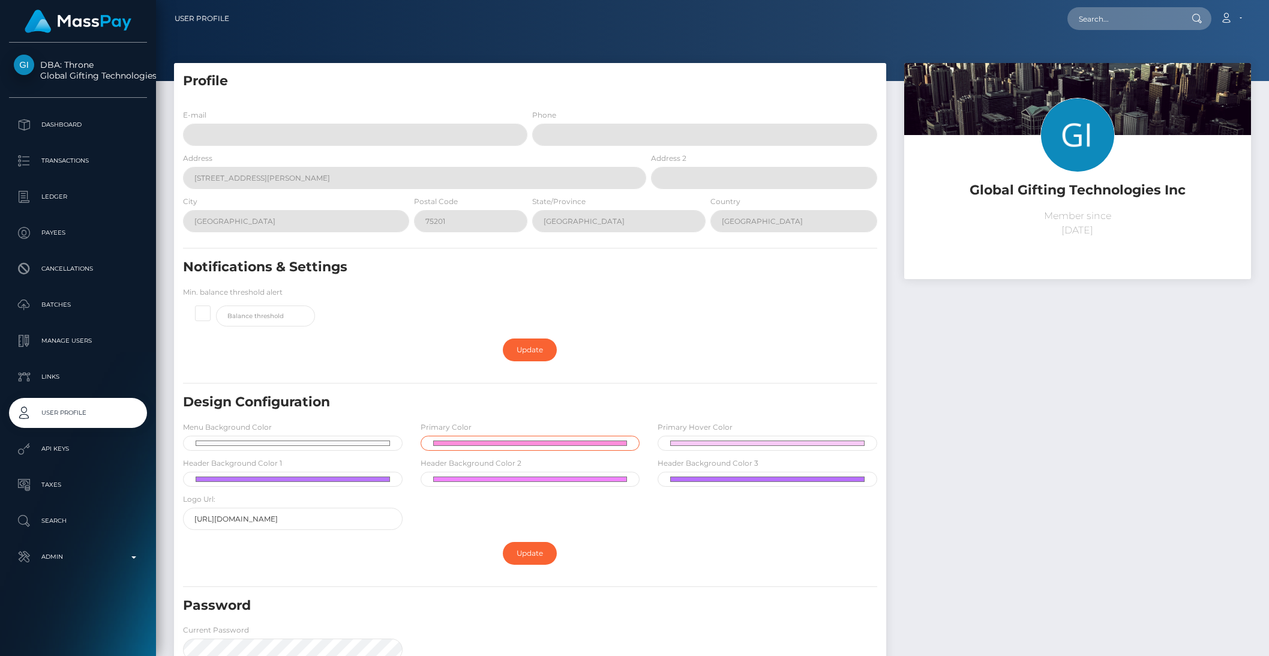
click at [474, 445] on input "#ff8fdb" at bounding box center [531, 443] width 220 height 15
type input "#090132"
click at [327, 446] on input "#f9f9fc" at bounding box center [293, 443] width 220 height 15
click at [374, 403] on h5 "Design Configuration" at bounding box center [474, 402] width 582 height 19
click at [299, 444] on input "#f9f9fc" at bounding box center [293, 443] width 220 height 15
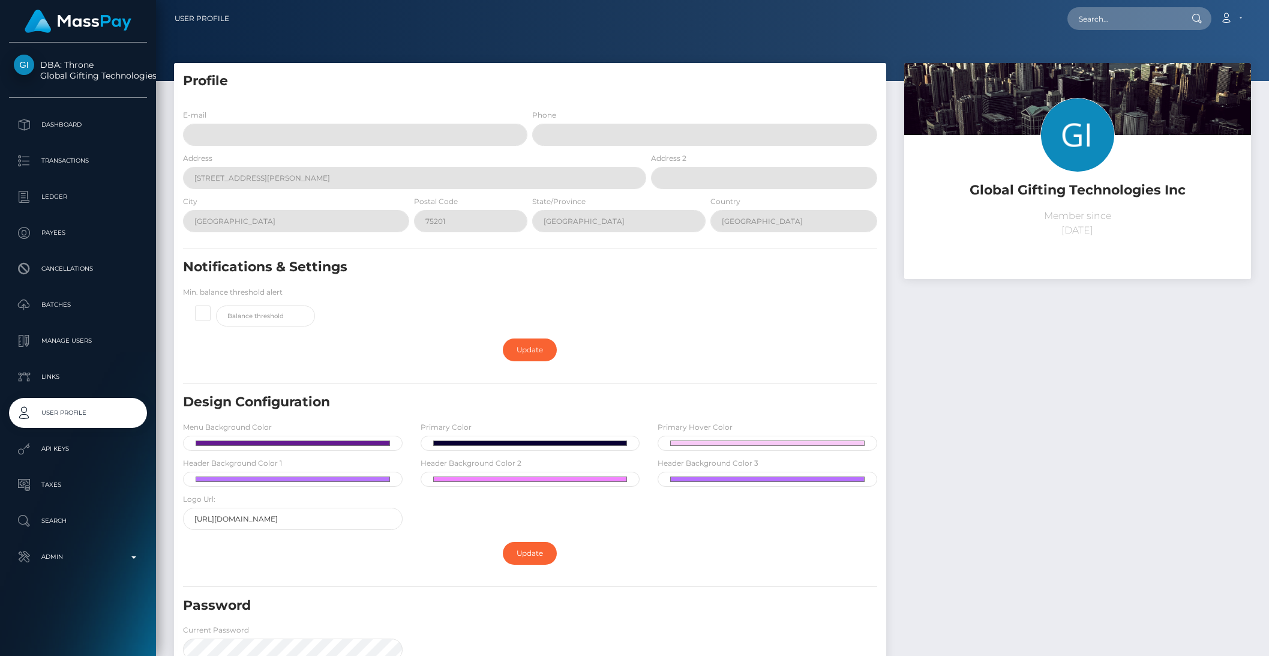
type input "#651a90"
click at [376, 562] on div "Update" at bounding box center [530, 553] width 694 height 35
click at [698, 439] on input "#f7caf6" at bounding box center [768, 443] width 220 height 15
type input "#c11d8a"
click at [841, 578] on form "E-mail Phone Address 1920 McKinney Ave. Address 2 City Dallas Postal Code" at bounding box center [530, 460] width 694 height 702
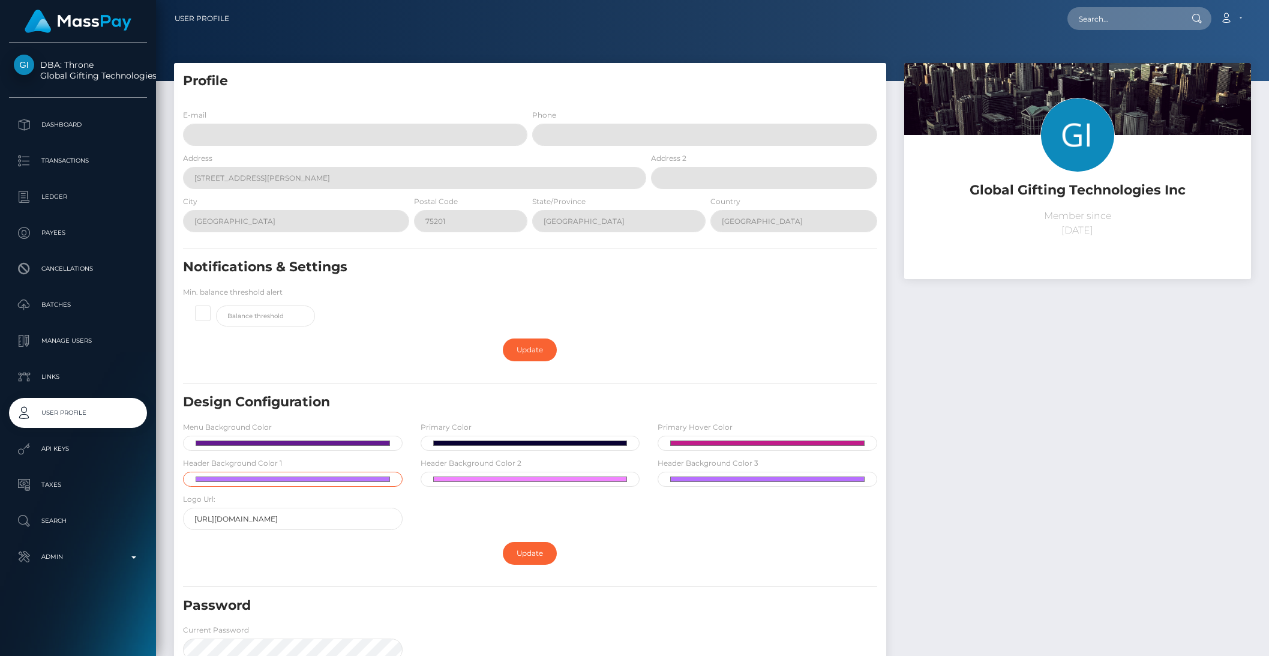
click at [314, 479] on input "#ba76fe" at bounding box center [293, 479] width 220 height 15
type input "#651a90"
click at [440, 547] on div "Update" at bounding box center [530, 553] width 694 height 35
click at [457, 476] on input "#f185ff" at bounding box center [531, 479] width 220 height 15
type input "#39b4e5"
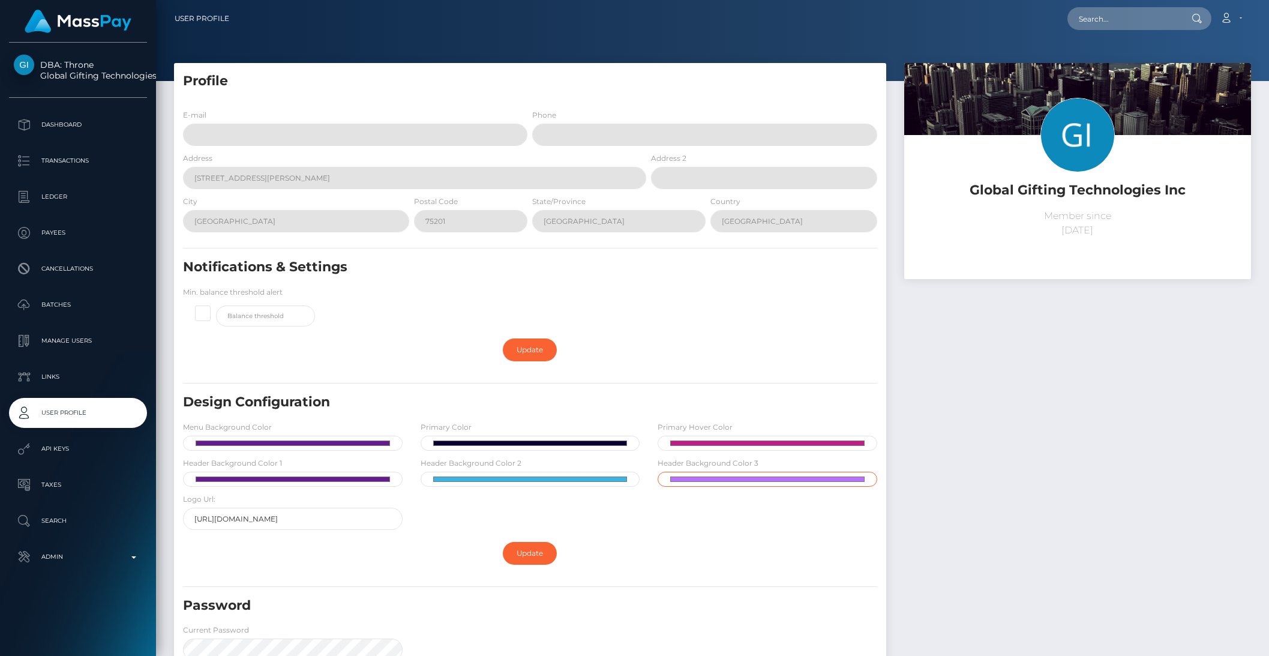
click at [720, 475] on input "#b870ff" at bounding box center [768, 479] width 220 height 15
type input "#f9c447"
click at [845, 590] on form "E-mail Phone Address 1920 McKinney Ave. Address 2 City Dallas Postal Code" at bounding box center [530, 460] width 694 height 702
click at [531, 559] on link "Update" at bounding box center [530, 553] width 54 height 23
click at [422, 293] on div "Notifications & Settings Min. balance threshold alert" at bounding box center [530, 295] width 712 height 74
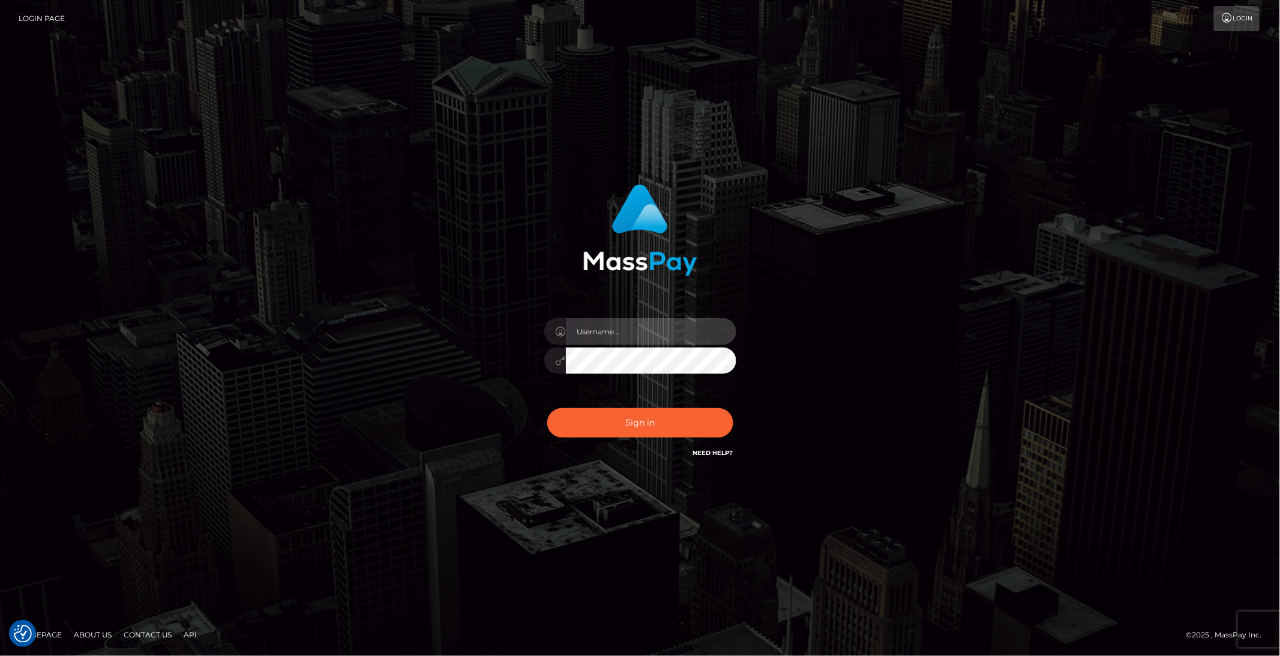
type input "brentg"
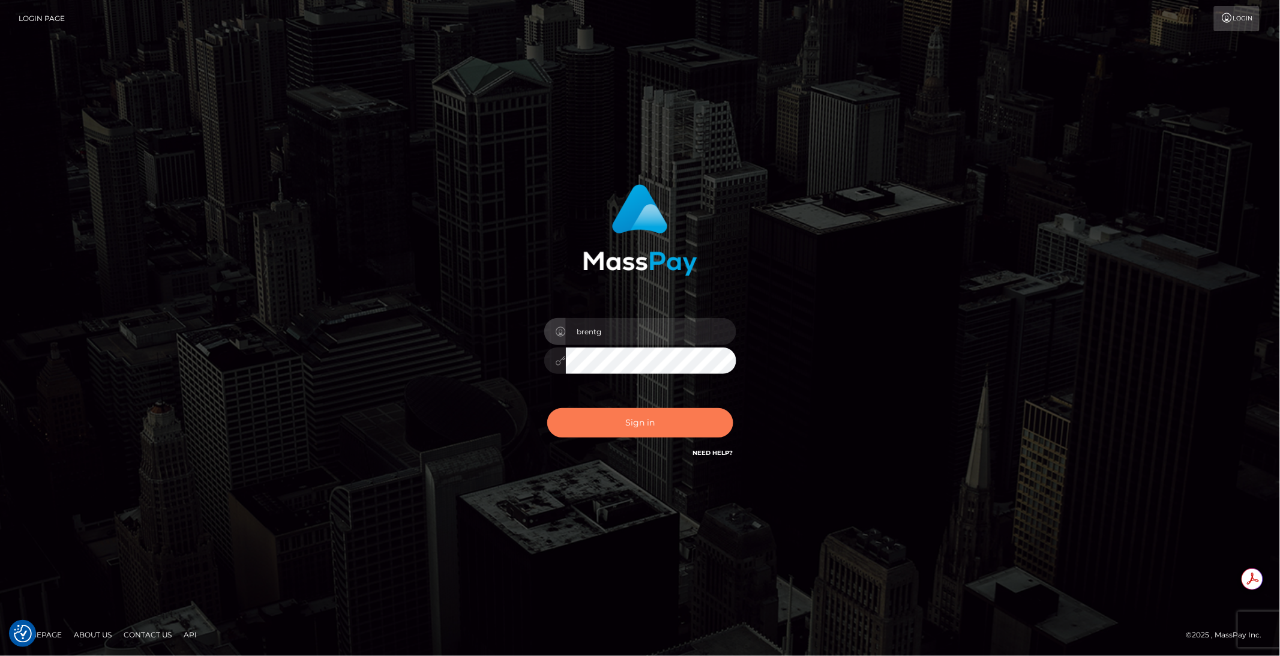
click at [617, 418] on button "Sign in" at bounding box center [640, 422] width 186 height 29
type input "brentg"
click at [573, 421] on button "Sign in" at bounding box center [640, 422] width 186 height 29
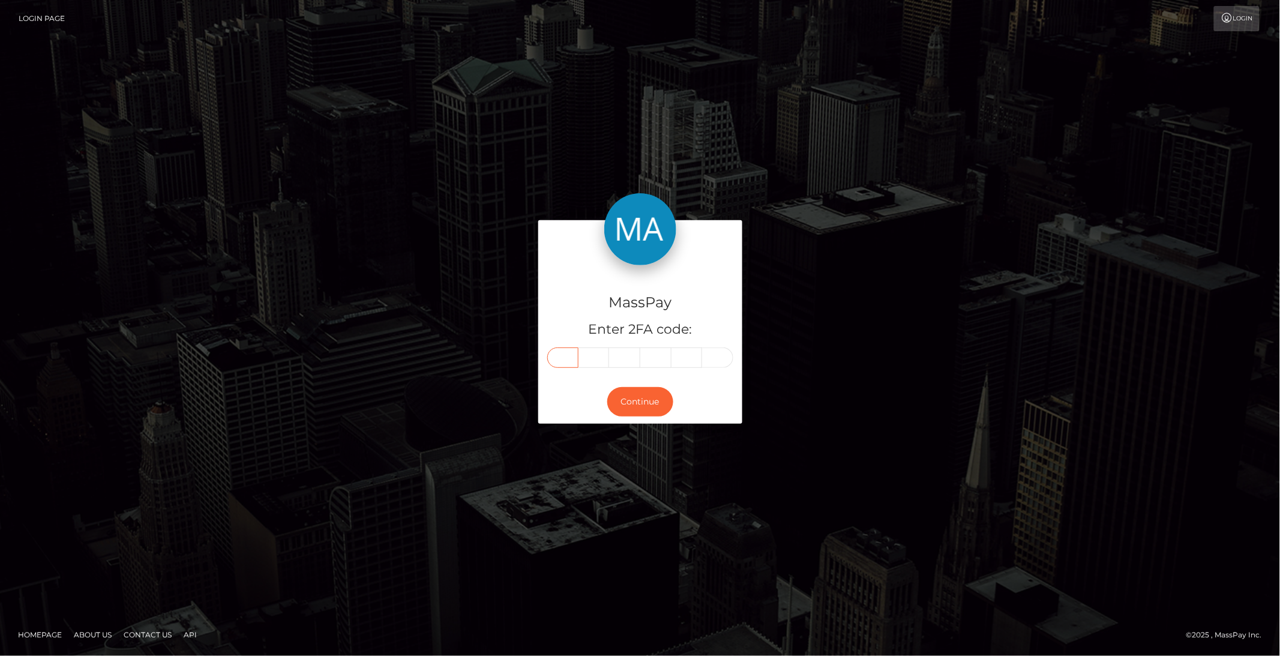
paste input "8"
type input "8"
type input "0"
type input "6"
type input "7"
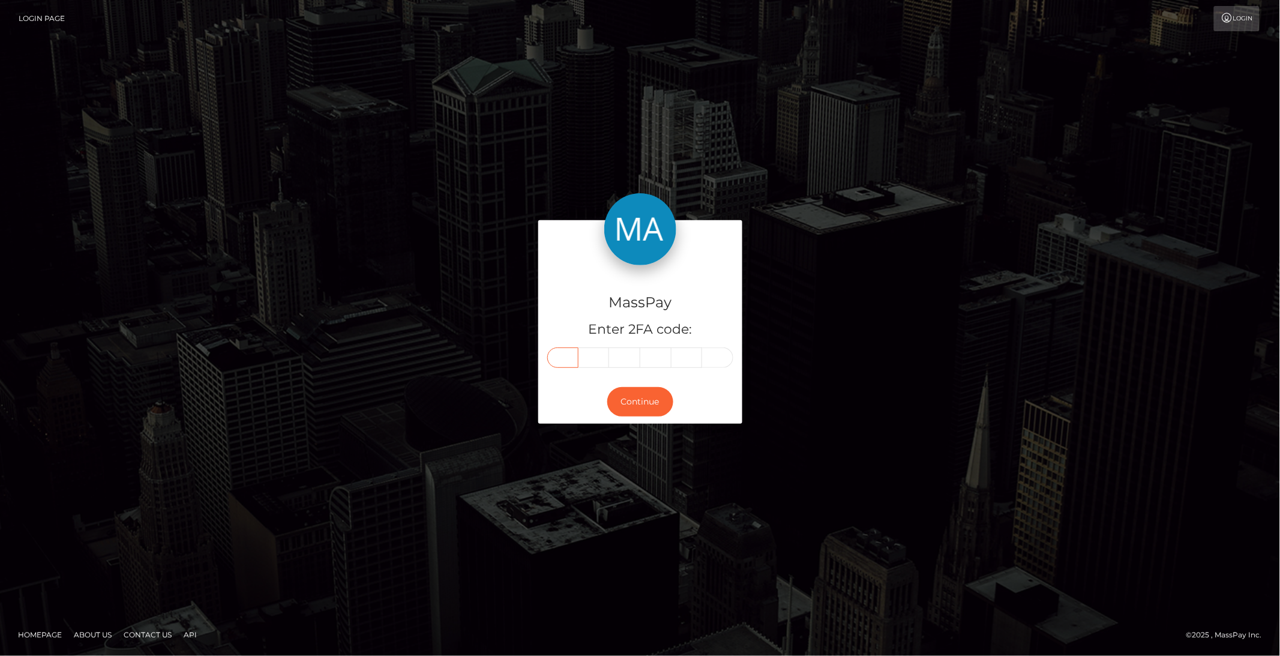
type input "8"
type input "6"
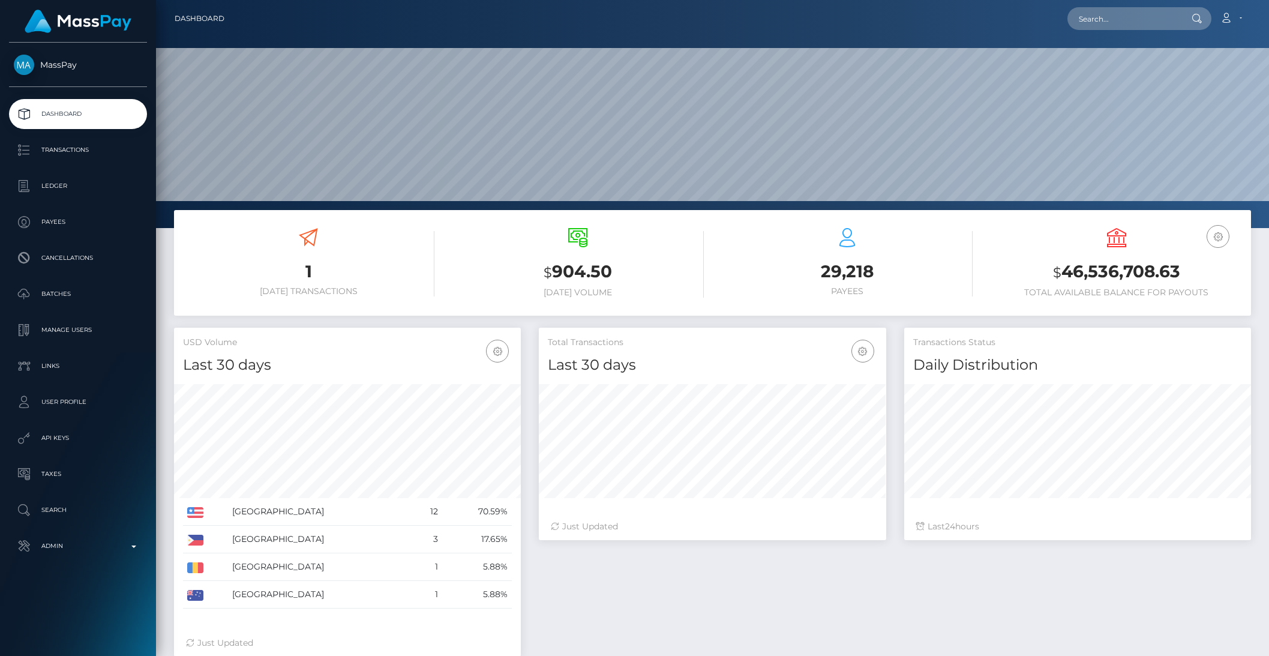
scroll to position [212, 346]
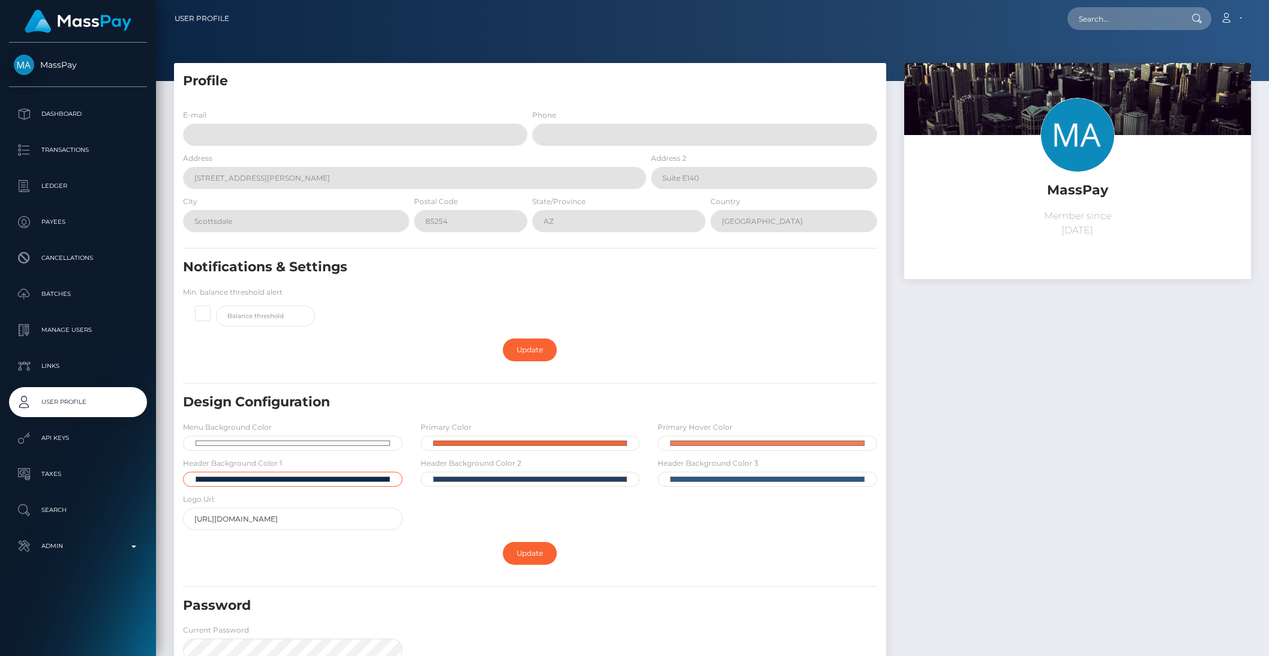
click at [317, 483] on input "#0c2646" at bounding box center [293, 479] width 220 height 15
click at [430, 537] on div "Update" at bounding box center [530, 553] width 694 height 35
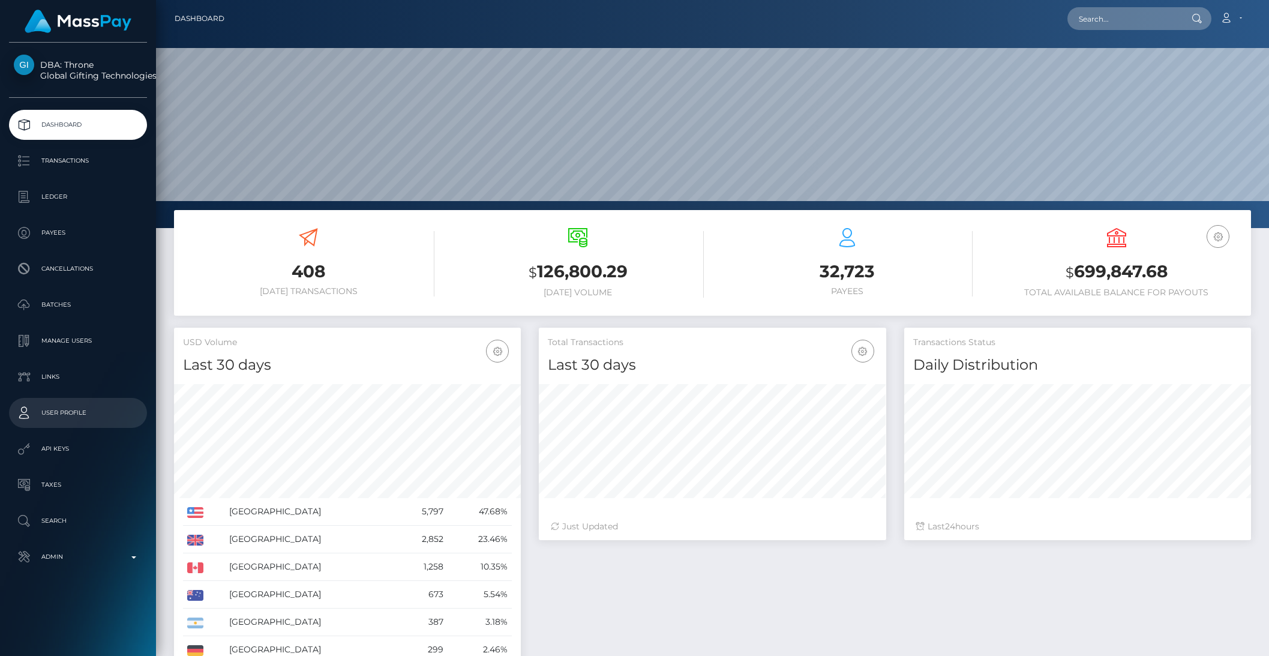
scroll to position [212, 346]
click at [78, 416] on p "User Profile" at bounding box center [78, 413] width 128 height 18
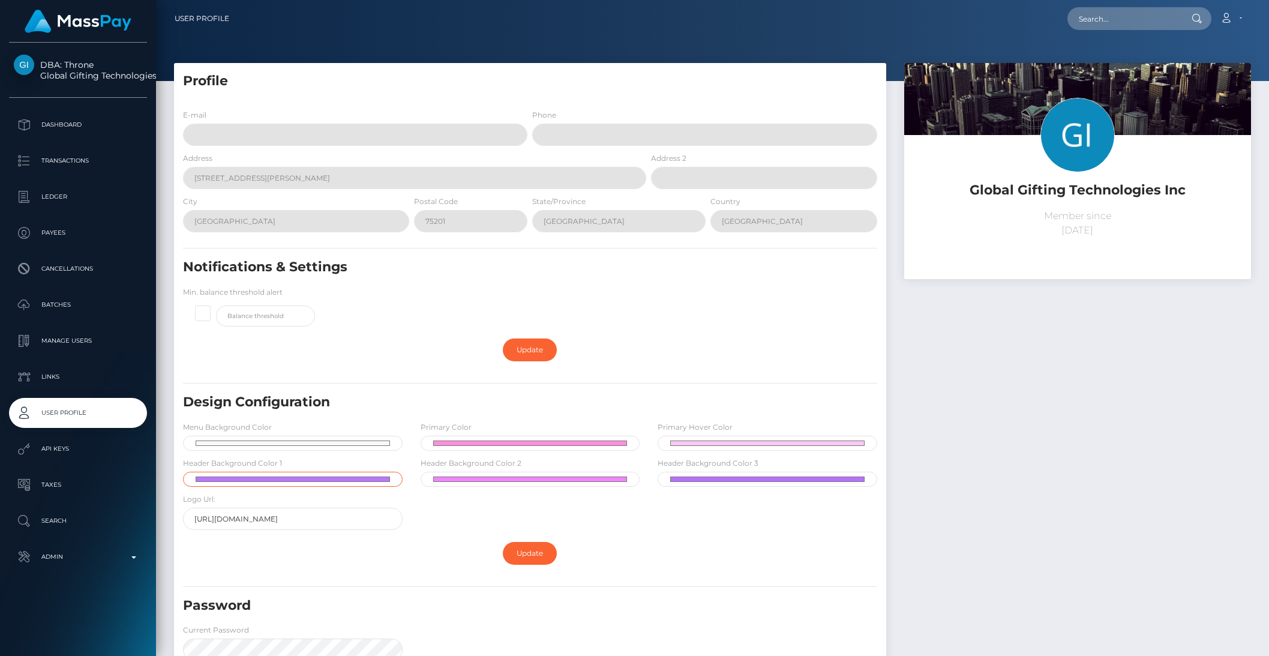
click at [335, 484] on input "#ba76fe" at bounding box center [293, 479] width 220 height 15
type input "#1a67d9"
click at [352, 586] on hr at bounding box center [530, 586] width 694 height 1
click at [454, 478] on input "#f185ff" at bounding box center [531, 479] width 220 height 15
type input "#1a67d9"
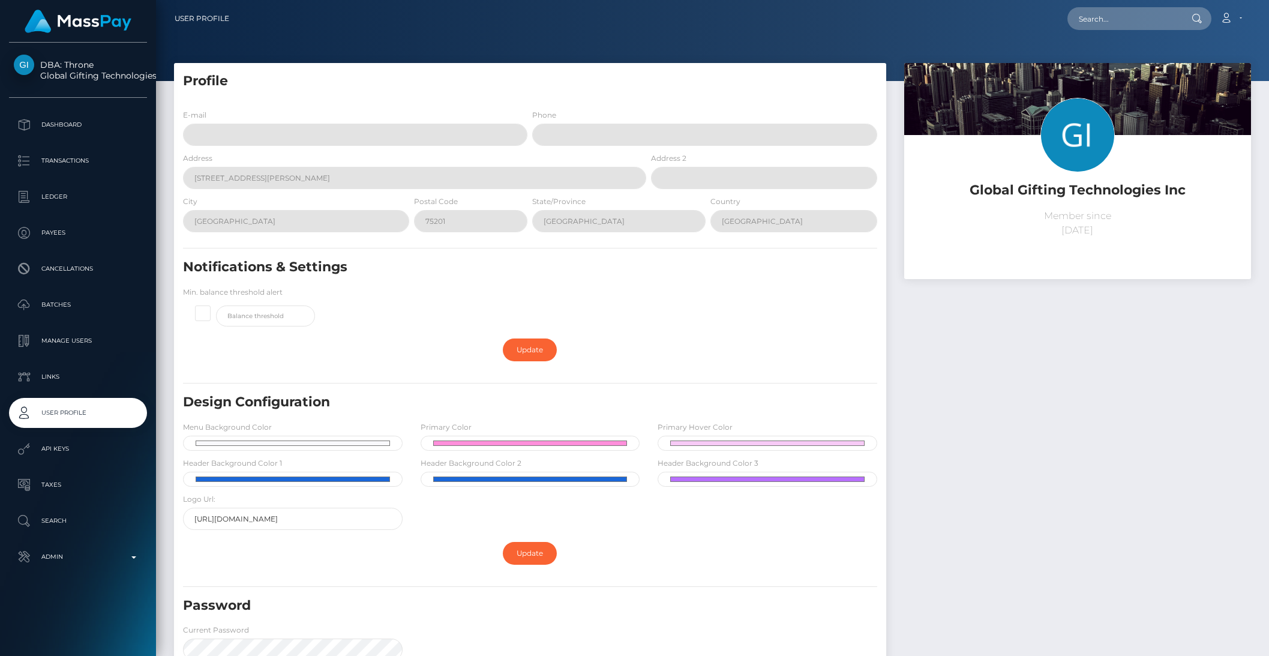
click at [638, 569] on div "Update" at bounding box center [530, 553] width 694 height 35
click at [728, 479] on input "#b870ff" at bounding box center [768, 479] width 220 height 15
type input "#39b4e5"
click at [519, 519] on div "Design Configuration Menu Background Color #f9f9fc Primary Color #ff8fdb Primar…" at bounding box center [530, 464] width 712 height 143
click at [458, 442] on input "#ff8fdb" at bounding box center [531, 443] width 220 height 15
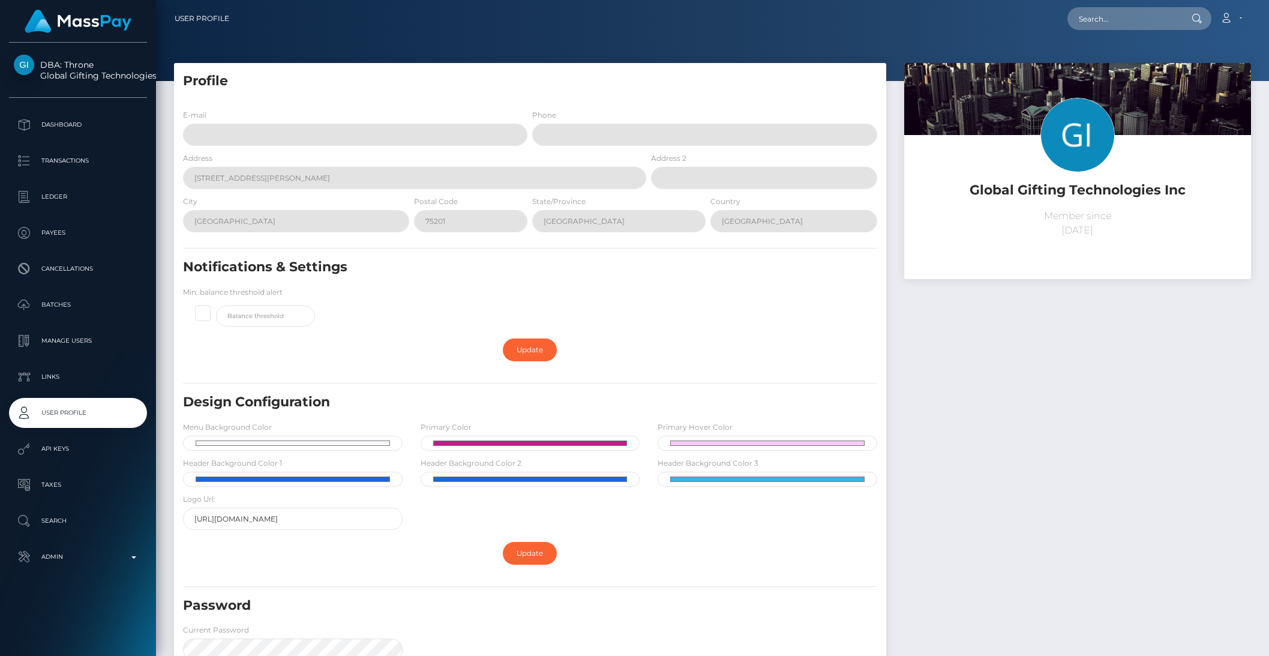
type input "#c11d8a"
click at [583, 543] on div "Update" at bounding box center [530, 553] width 694 height 35
click at [327, 481] on input "#1a67d9" at bounding box center [293, 479] width 220 height 15
type input "#651a90"
click at [378, 592] on form "E-mail Phone Address 1920 McKinney Ave. Address 2 City Dallas Postal Code" at bounding box center [530, 460] width 694 height 702
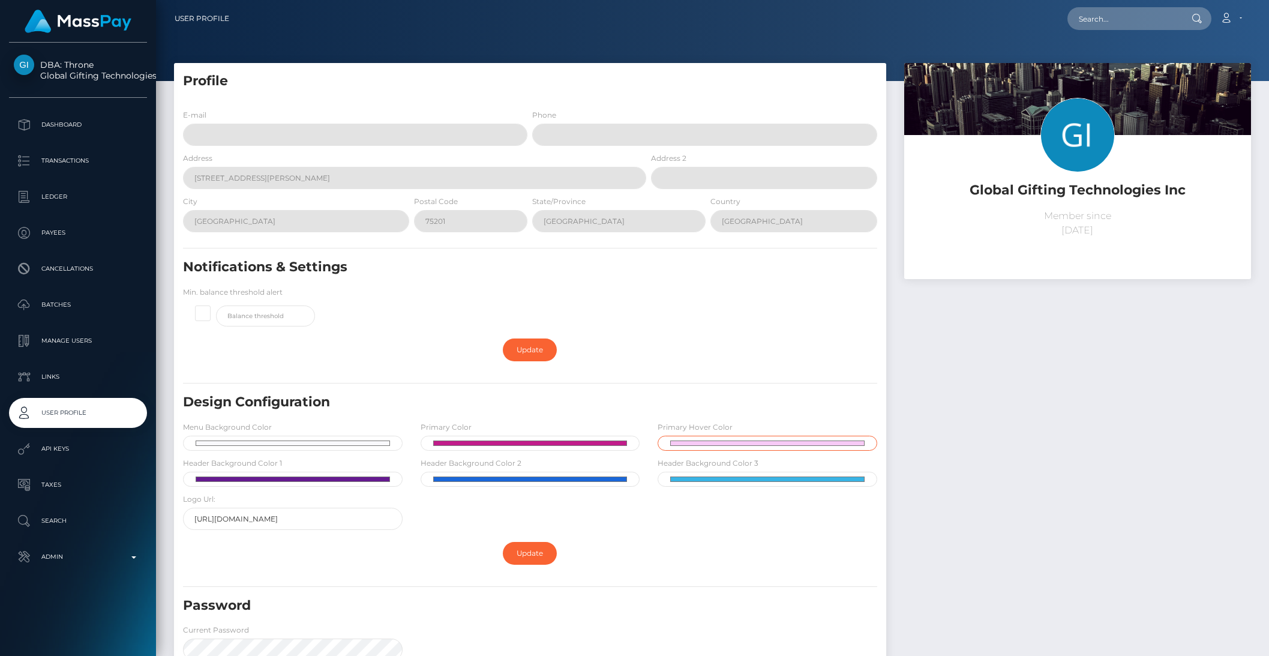
click at [702, 440] on input "#f7caf6" at bounding box center [768, 443] width 220 height 15
type input "#f9c447"
click at [614, 568] on div "Update" at bounding box center [530, 553] width 694 height 35
click at [538, 551] on link "Update" at bounding box center [530, 553] width 54 height 23
click at [505, 549] on link "Update" at bounding box center [530, 553] width 54 height 23
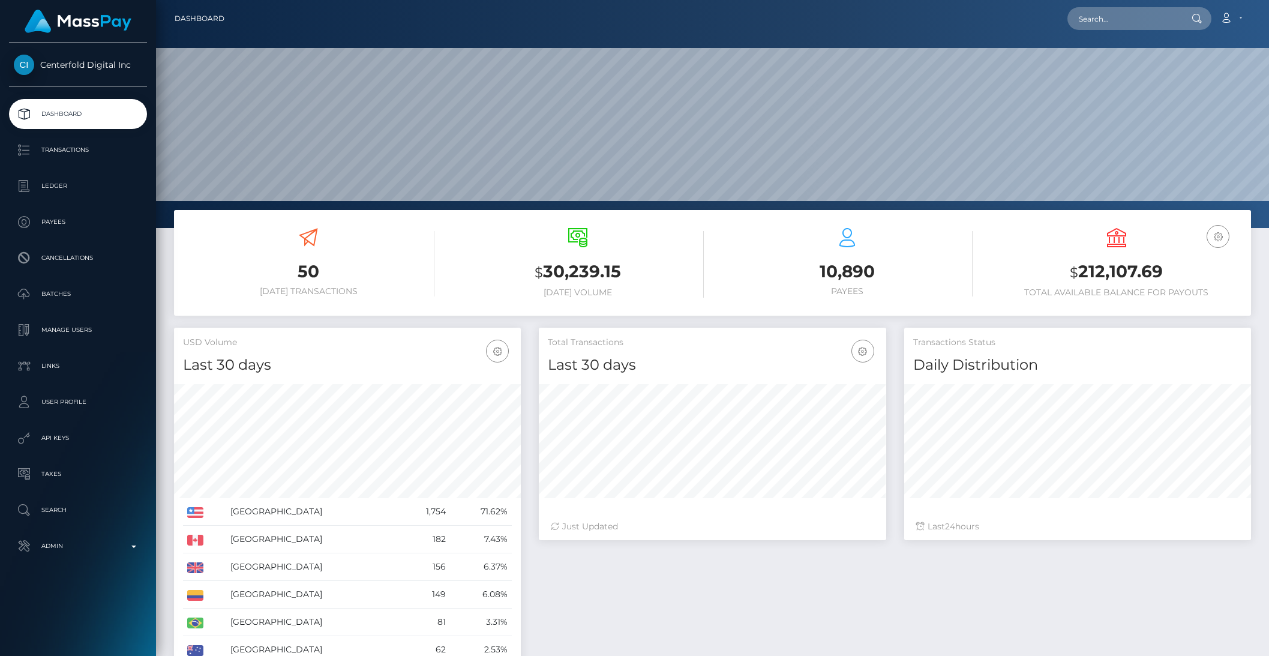
scroll to position [212, 346]
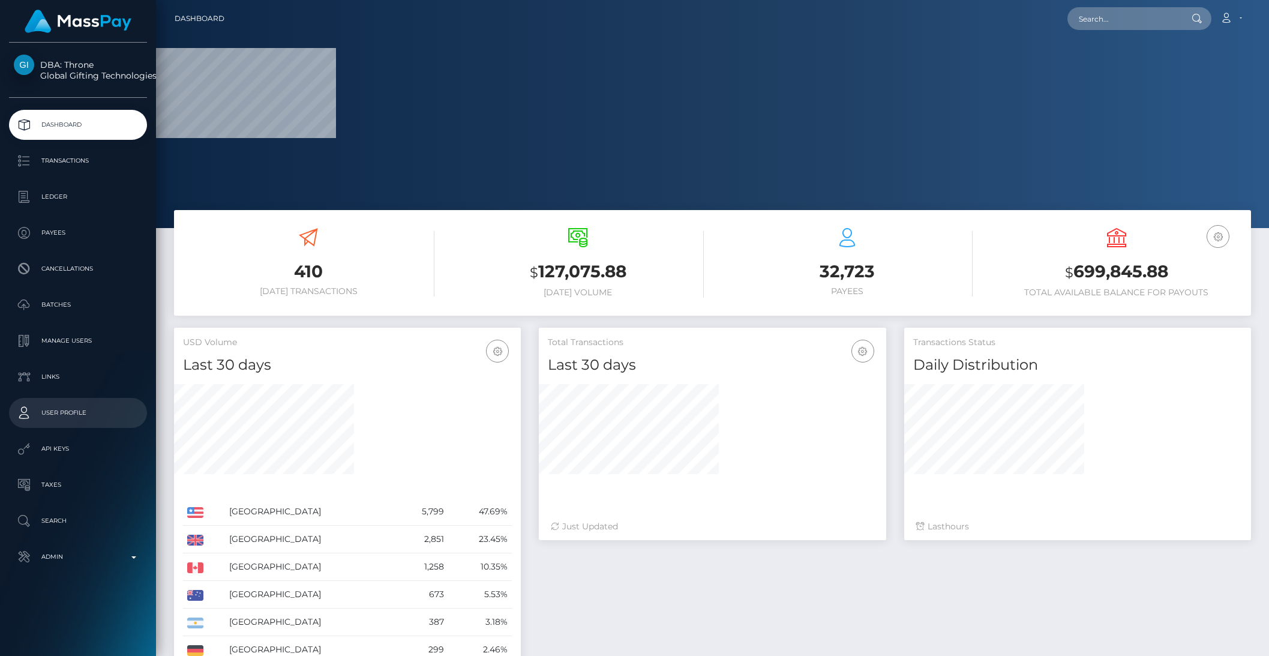
click at [80, 412] on p "User Profile" at bounding box center [78, 413] width 128 height 18
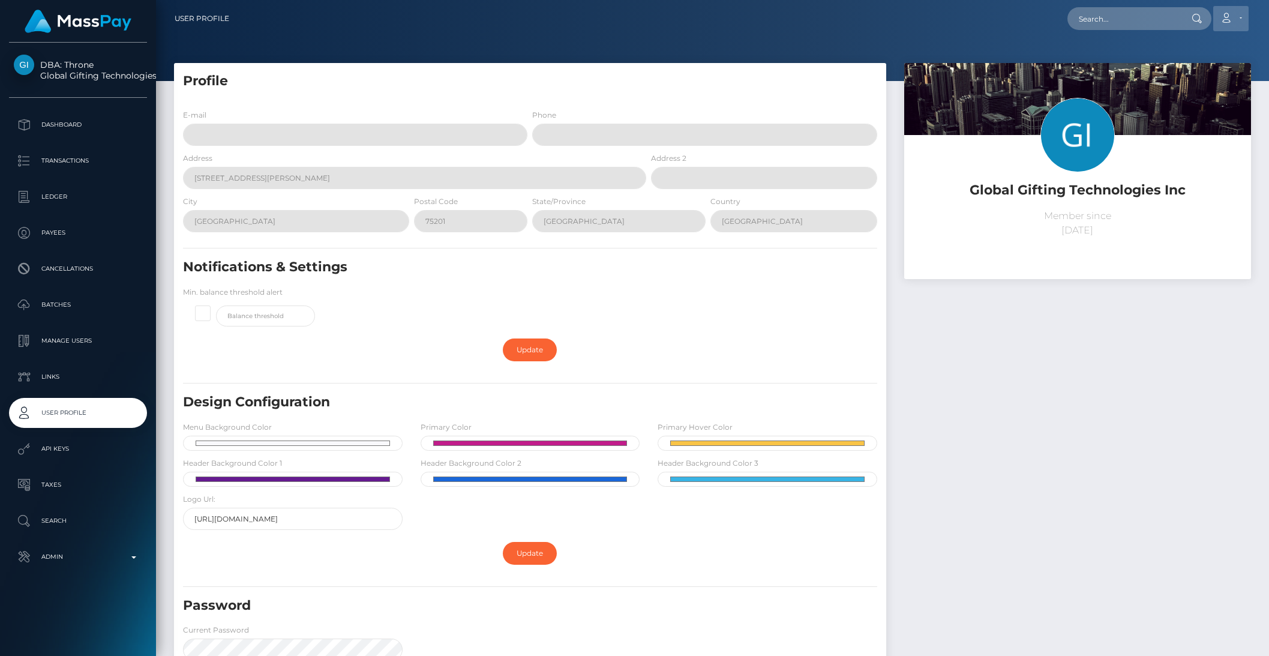
click at [1238, 26] on link "Account" at bounding box center [1230, 18] width 35 height 25
click at [1205, 71] on link "Logout" at bounding box center [1202, 77] width 96 height 22
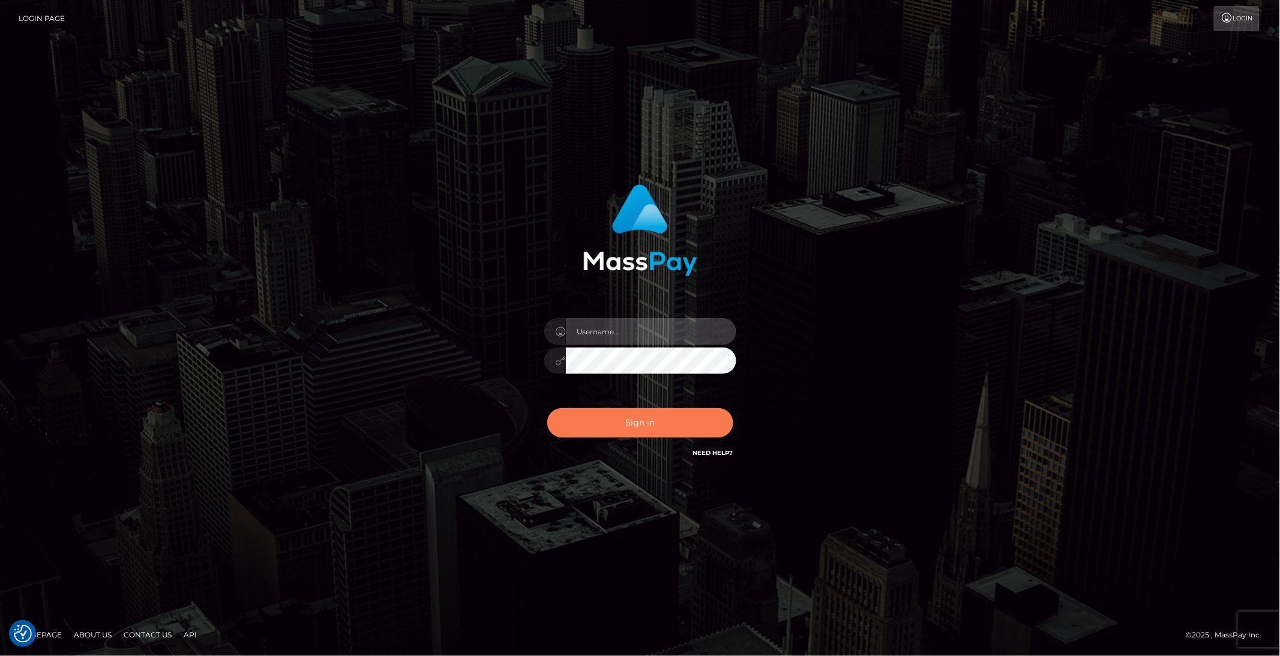
type input "brentg"
click at [624, 423] on button "Sign in" at bounding box center [640, 422] width 186 height 29
